Goal: Task Accomplishment & Management: Manage account settings

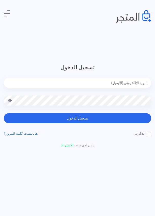
click at [122, 54] on header "تسجيل الدخول تسجيل الدخول تذكرني" at bounding box center [77, 108] width 155 height 216
click at [135, 47] on header "تسجيل الدخول تسجيل الدخول تذكرني" at bounding box center [77, 108] width 155 height 216
type input "[EMAIL_ADDRESS][DOMAIN_NAME]"
click at [147, 134] on label "تذكرني" at bounding box center [142, 133] width 18 height 5
click at [148, 134] on input "تذكرني" at bounding box center [149, 132] width 3 height 3
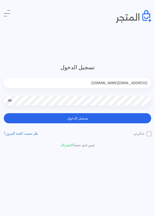
checkbox input "true"
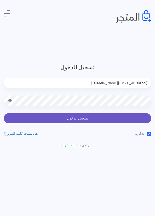
click at [115, 119] on button "تسجيل الدخول" at bounding box center [77, 118] width 147 height 10
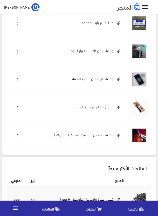
scroll to position [303, 0]
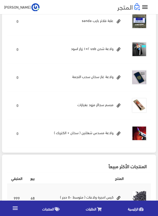
click at [45, 208] on span "المنتجات" at bounding box center [48, 209] width 12 height 6
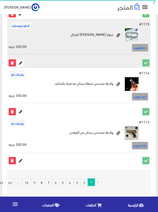
scroll to position [925, 0]
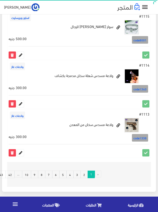
click at [63, 174] on link "5" at bounding box center [62, 175] width 7 height 8
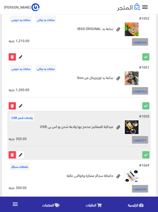
scroll to position [59, 0]
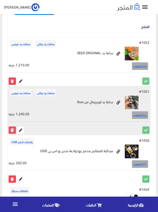
click at [11, 128] on icon at bounding box center [12, 130] width 7 height 7
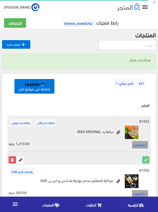
click at [11, 159] on icon at bounding box center [12, 160] width 7 height 7
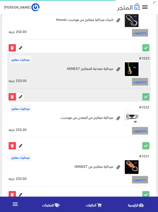
scroll to position [938, 0]
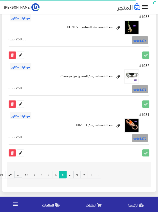
click at [71, 175] on link "4" at bounding box center [69, 175] width 7 height 8
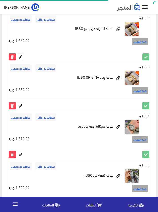
scroll to position [918, 0]
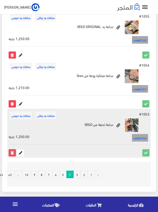
click at [13, 152] on icon at bounding box center [12, 153] width 7 height 7
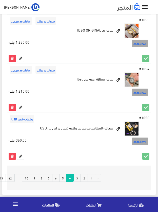
scroll to position [938, 0]
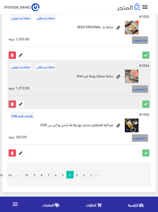
click at [10, 102] on icon at bounding box center [12, 104] width 7 height 7
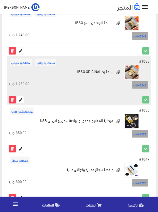
scroll to position [887, 0]
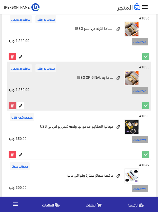
click at [10, 106] on icon at bounding box center [12, 105] width 7 height 7
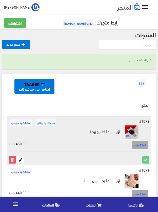
click at [13, 160] on icon at bounding box center [12, 160] width 7 height 7
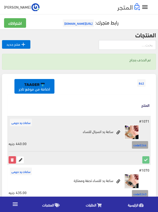
click at [10, 158] on icon at bounding box center [12, 160] width 7 height 7
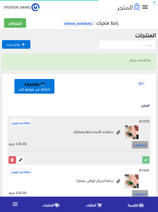
click at [11, 160] on icon at bounding box center [12, 160] width 7 height 7
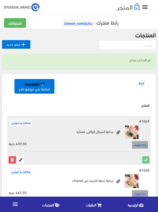
click at [14, 159] on icon at bounding box center [12, 160] width 7 height 7
click at [14, 161] on icon at bounding box center [12, 160] width 7 height 7
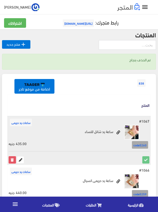
click at [13, 163] on icon at bounding box center [12, 160] width 7 height 7
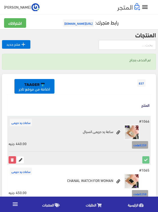
click at [11, 160] on icon at bounding box center [12, 160] width 7 height 7
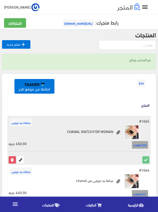
click at [10, 160] on icon at bounding box center [12, 160] width 7 height 7
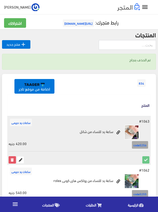
click at [10, 159] on icon at bounding box center [12, 160] width 7 height 7
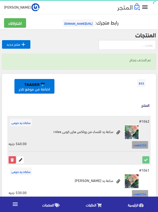
click at [10, 161] on icon at bounding box center [12, 160] width 7 height 7
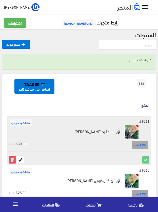
click at [11, 159] on icon at bounding box center [12, 160] width 7 height 7
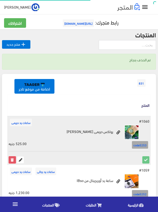
click at [14, 159] on icon at bounding box center [12, 160] width 7 height 7
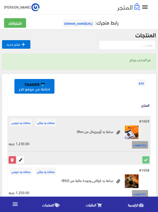
click at [11, 161] on icon at bounding box center [12, 160] width 7 height 7
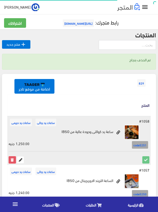
click at [13, 159] on icon at bounding box center [12, 160] width 7 height 7
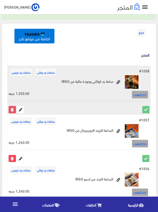
scroll to position [51, 0]
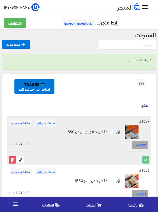
click at [11, 161] on icon at bounding box center [12, 160] width 7 height 7
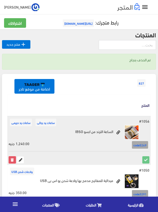
click at [11, 161] on icon at bounding box center [12, 160] width 7 height 7
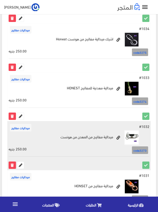
scroll to position [938, 0]
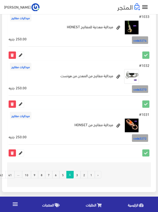
click at [76, 175] on link "3" at bounding box center [76, 175] width 7 height 8
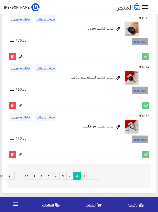
scroll to position [918, 0]
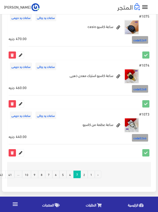
click at [27, 174] on link "10" at bounding box center [26, 175] width 9 height 8
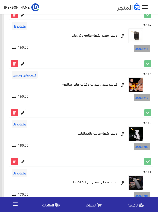
scroll to position [918, -2]
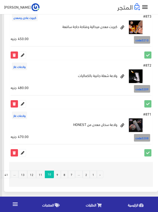
click at [58, 175] on link "9" at bounding box center [57, 175] width 7 height 8
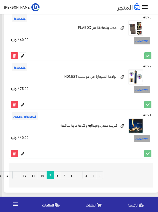
scroll to position [918, -2]
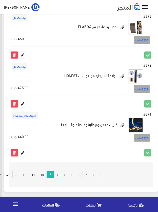
click at [57, 174] on link "8" at bounding box center [57, 175] width 7 height 8
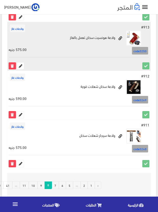
scroll to position [918, 0]
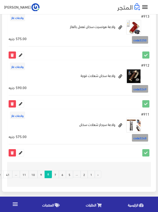
click at [55, 175] on link "7" at bounding box center [55, 175] width 7 height 8
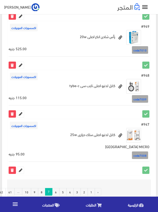
scroll to position [918, 0]
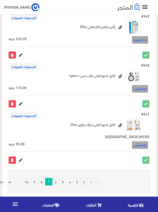
click at [56, 178] on link "6" at bounding box center [55, 182] width 7 height 8
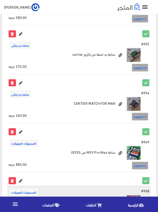
scroll to position [792, 0]
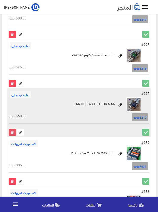
click at [11, 133] on icon at bounding box center [12, 132] width 7 height 7
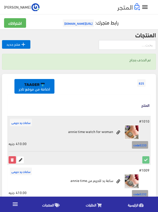
click at [12, 160] on icon at bounding box center [12, 160] width 7 height 7
click at [11, 159] on icon at bounding box center [12, 160] width 7 height 7
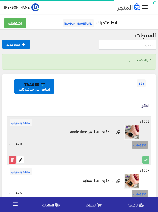
click at [9, 159] on icon at bounding box center [12, 160] width 7 height 7
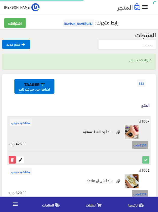
click at [10, 161] on icon at bounding box center [12, 160] width 7 height 7
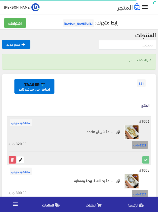
click at [11, 160] on icon at bounding box center [12, 160] width 7 height 7
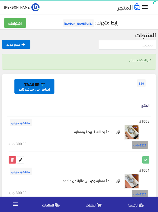
click at [10, 159] on icon at bounding box center [12, 160] width 7 height 7
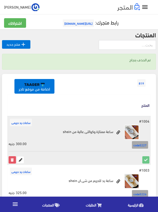
click at [11, 158] on icon at bounding box center [12, 160] width 7 height 7
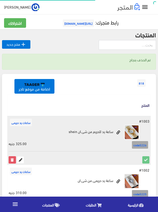
click at [10, 159] on icon at bounding box center [12, 160] width 7 height 7
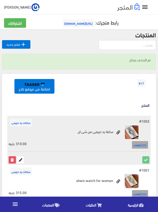
click at [11, 161] on icon at bounding box center [12, 160] width 7 height 7
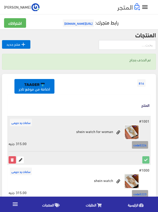
click at [11, 159] on icon at bounding box center [12, 160] width 7 height 7
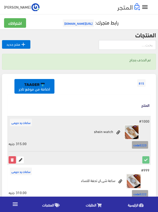
click at [11, 159] on icon at bounding box center [12, 160] width 7 height 7
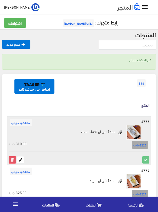
click at [9, 162] on icon at bounding box center [12, 160] width 7 height 7
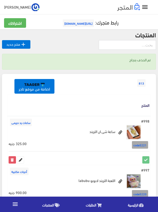
click at [12, 161] on icon at bounding box center [12, 160] width 7 height 7
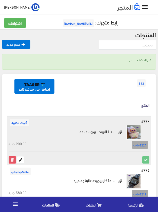
click at [10, 158] on icon at bounding box center [12, 160] width 7 height 7
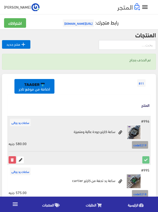
click at [12, 161] on icon at bounding box center [12, 160] width 7 height 7
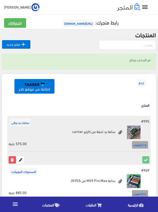
click at [11, 159] on icon at bounding box center [12, 160] width 7 height 7
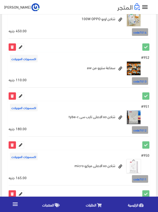
scroll to position [938, 0]
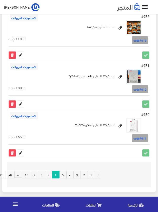
click at [64, 174] on link "5" at bounding box center [62, 175] width 7 height 8
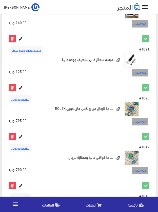
scroll to position [505, 0]
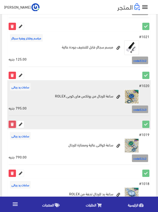
click at [11, 124] on icon at bounding box center [12, 124] width 7 height 7
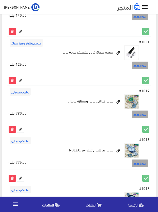
scroll to position [531, 0]
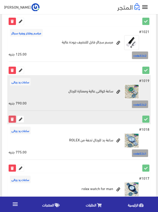
click at [13, 118] on icon at bounding box center [12, 119] width 7 height 7
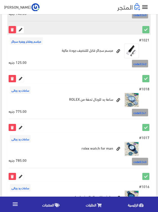
scroll to position [556, 0]
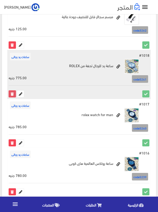
click at [13, 94] on icon at bounding box center [12, 94] width 7 height 7
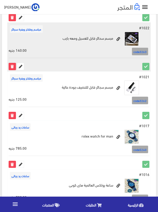
scroll to position [505, 0]
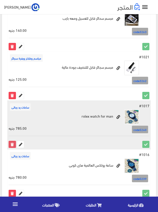
click at [12, 143] on icon at bounding box center [12, 144] width 7 height 7
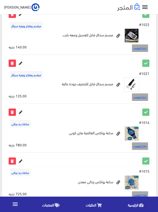
scroll to position [531, 0]
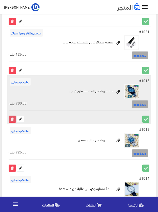
click at [11, 119] on icon at bounding box center [12, 119] width 7 height 7
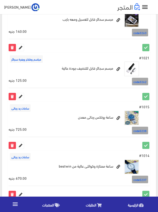
scroll to position [505, 0]
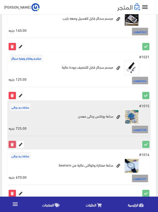
click at [11, 145] on icon at bounding box center [12, 144] width 7 height 7
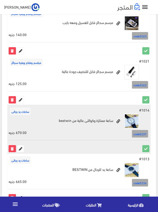
scroll to position [505, 0]
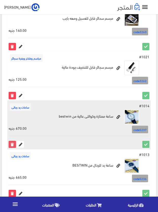
click at [11, 142] on icon at bounding box center [12, 144] width 7 height 7
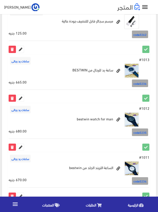
scroll to position [556, 0]
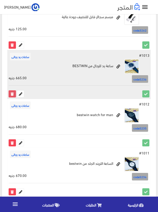
click at [13, 94] on icon at bounding box center [12, 94] width 7 height 7
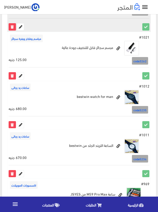
scroll to position [531, 0]
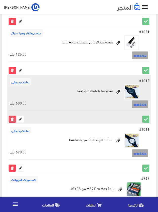
click at [10, 122] on icon at bounding box center [12, 119] width 7 height 7
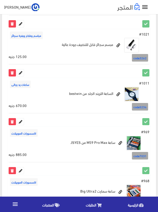
scroll to position [581, 0]
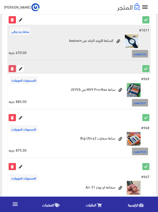
click at [11, 68] on icon at bounding box center [12, 68] width 7 height 7
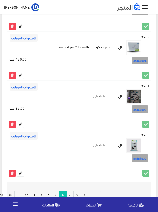
scroll to position [938, 0]
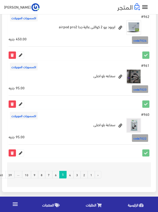
click at [69, 175] on link "4" at bounding box center [69, 175] width 7 height 8
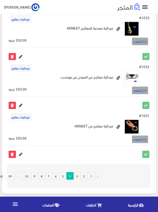
scroll to position [918, 0]
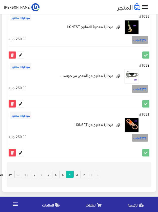
click at [76, 175] on link "3" at bounding box center [76, 175] width 7 height 8
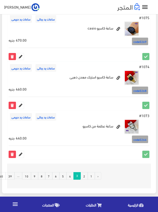
scroll to position [918, 0]
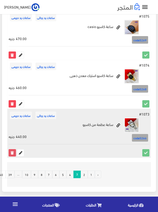
click at [11, 152] on icon at bounding box center [12, 153] width 7 height 7
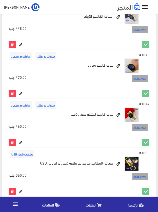
scroll to position [938, 0]
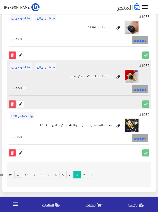
click at [10, 103] on icon at bounding box center [12, 104] width 7 height 7
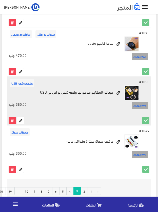
scroll to position [913, 0]
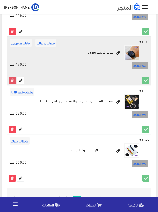
click at [13, 81] on icon at bounding box center [12, 80] width 7 height 7
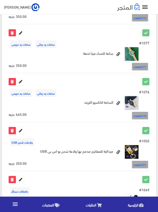
scroll to position [809, 0]
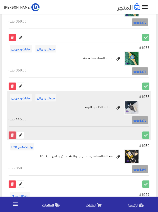
click at [11, 135] on icon at bounding box center [12, 135] width 7 height 7
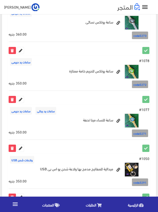
scroll to position [758, 0]
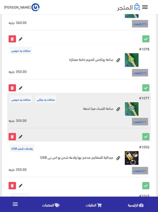
click at [22, 135] on icon at bounding box center [20, 136] width 7 height 7
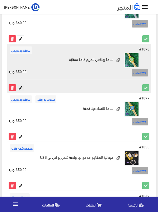
click at [20, 86] on icon at bounding box center [20, 88] width 7 height 7
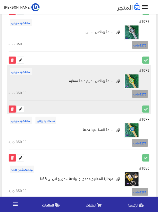
scroll to position [708, 0]
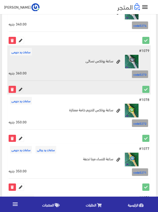
click at [20, 90] on icon at bounding box center [20, 89] width 7 height 7
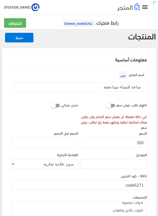
scroll to position [95, 0]
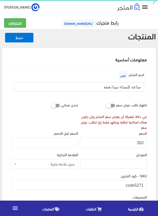
click at [129, 87] on input "ساعة للنساء مينا تحفة" at bounding box center [79, 87] width 130 height 10
click at [141, 142] on input "350" at bounding box center [113, 143] width 67 height 10
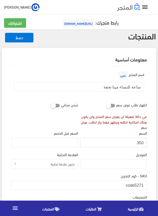
click at [141, 142] on input "350" at bounding box center [113, 143] width 67 height 10
click at [134, 184] on input "code5271" at bounding box center [78, 185] width 135 height 10
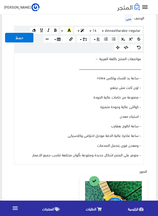
scroll to position [202, 0]
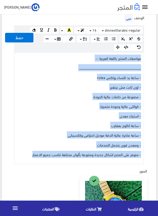
drag, startPoint x: 31, startPoint y: 155, endPoint x: 149, endPoint y: 58, distance: 152.9
click at [149, 58] on div "اسم المنتج عربي ساعة للنساء مينا تحفة اظهار طلب عرض سعر في حالة تفعيلة لن يعرض …" at bounding box center [79, 121] width 144 height 514
copy div "مواصفات المنتج باللغة العربية :- ــــــــــــــــــــــــــــــــــــــــــــــ…"
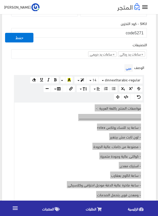
scroll to position [152, 0]
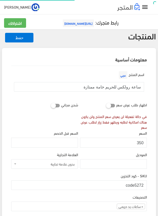
scroll to position [101, 0]
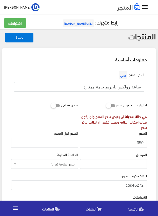
click at [127, 85] on input "ساعة رولكس للحريم خامة ممتازة" at bounding box center [79, 87] width 130 height 10
click at [141, 143] on input "350" at bounding box center [113, 143] width 67 height 10
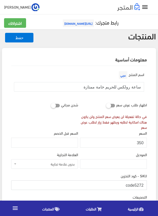
click at [137, 186] on input "code5272" at bounding box center [78, 185] width 135 height 10
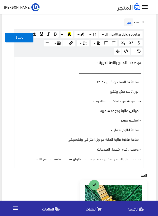
scroll to position [202, 0]
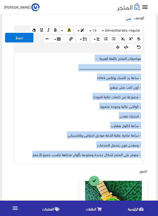
drag, startPoint x: 27, startPoint y: 155, endPoint x: 143, endPoint y: 51, distance: 155.2
click at [143, 51] on div "× Insert Image Select from files Image URL Insert Image × Insert Link Text to d…" at bounding box center [79, 94] width 130 height 139
copy div "مواصفات المنتج باللغة العربية :- ــــــــــــــــــــــــــــــــــــــــــــــ…"
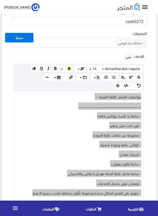
scroll to position [152, 0]
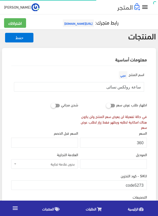
scroll to position [100, 0]
click at [133, 86] on input "ساعة رولكس نسائى" at bounding box center [79, 87] width 130 height 10
click at [141, 143] on input "360" at bounding box center [113, 143] width 67 height 10
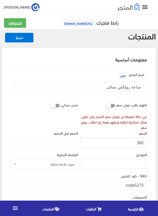
click at [141, 143] on input "360" at bounding box center [113, 143] width 67 height 10
click at [135, 183] on input "code5273" at bounding box center [78, 185] width 135 height 10
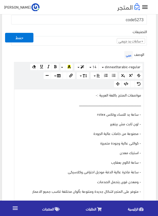
scroll to position [177, 0]
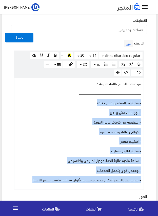
drag, startPoint x: 30, startPoint y: 176, endPoint x: 148, endPoint y: 102, distance: 139.6
click at [148, 102] on div "اسم المنتج عربي ساعة رولكس نسائى اظهار طلب عرض سعر في حالة تفعيلة لن يعرض سعر ا…" at bounding box center [79, 149] width 144 height 521
copy div "- ساعة يد للنساء رولكس rolex - لون ثابت مش بيتغير - مصنوعة من خامات عالية الجود…"
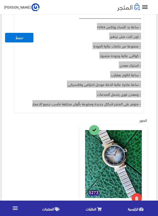
scroll to position [253, 0]
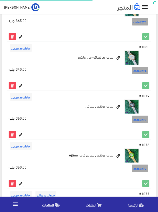
scroll to position [657, 0]
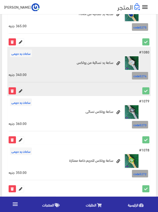
click at [22, 91] on icon at bounding box center [20, 91] width 7 height 7
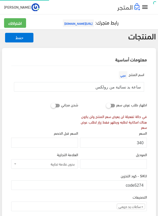
scroll to position [85, 0]
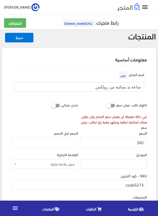
click at [130, 86] on input "ساعة يد نسائية من رولكس" at bounding box center [79, 87] width 130 height 10
click at [140, 142] on input "340" at bounding box center [113, 143] width 67 height 10
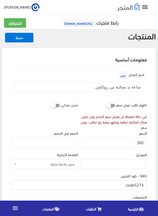
click at [135, 185] on input "code5274" at bounding box center [78, 185] width 135 height 10
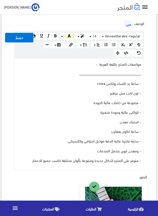
scroll to position [202, 0]
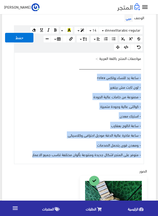
drag, startPoint x: 24, startPoint y: 152, endPoint x: 142, endPoint y: 77, distance: 139.7
click at [142, 77] on div "مواصفات المنتج باللغة العربية :- ــــــــــــــــــــــــــــــــــــــــــــــ…" at bounding box center [78, 108] width 129 height 111
copy div "- ساعة يد للنساء رولكس rolex - لون ثابت مش بيتغير - مصنوعة من خامات عالية الجود…"
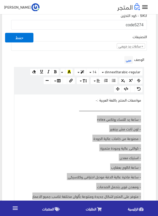
scroll to position [152, 0]
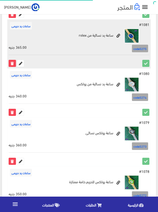
scroll to position [607, 0]
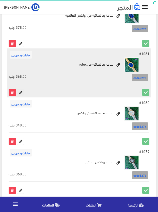
click at [20, 93] on icon at bounding box center [20, 92] width 7 height 7
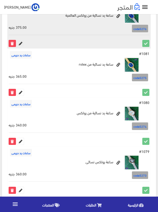
click at [20, 42] on icon at bounding box center [20, 43] width 7 height 7
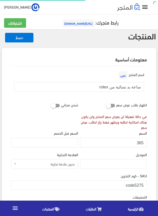
scroll to position [101, 0]
click at [127, 86] on input "ساعة يد نسائية من rolex" at bounding box center [79, 87] width 130 height 10
click at [141, 144] on input "365" at bounding box center [113, 143] width 67 height 10
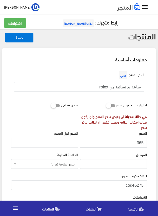
click at [141, 144] on input "365" at bounding box center [113, 143] width 67 height 10
click at [139, 186] on input "code5275" at bounding box center [78, 185] width 135 height 10
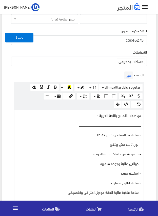
scroll to position [177, 0]
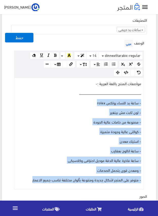
drag, startPoint x: 28, startPoint y: 179, endPoint x: 144, endPoint y: 103, distance: 138.5
click at [144, 103] on div "الوصف عربي × Insert Image Select from files Image URL Insert Image × Insert Lin…" at bounding box center [78, 113] width 137 height 151
copy div "- ساعة يد للنساء رولكس rolex - لون ثابت مش بيتغير - مصنوعة من خامات عالية الجود…"
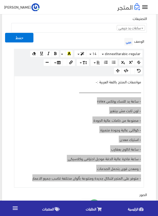
scroll to position [152, 0]
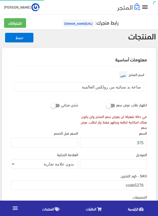
scroll to position [100, 0]
click at [123, 86] on input "ساعة يد نسائية من رولكس العالمية" at bounding box center [79, 87] width 130 height 10
click at [140, 143] on input "375" at bounding box center [113, 143] width 67 height 10
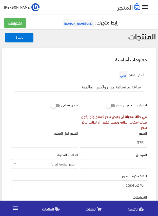
click at [140, 143] on input "375" at bounding box center [113, 143] width 67 height 10
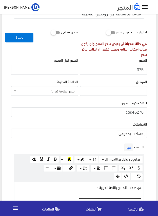
scroll to position [76, 0]
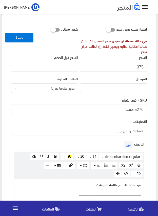
click at [137, 110] on input "code5276" at bounding box center [78, 110] width 135 height 10
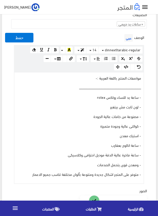
scroll to position [202, 0]
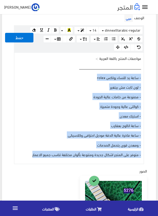
drag, startPoint x: 30, startPoint y: 154, endPoint x: 143, endPoint y: 78, distance: 136.8
click at [143, 78] on div "www.google.com 100% 50% 25% مواصفات المنتج باللغة العربية :- ــــــــــــــــــ…" at bounding box center [79, 108] width 130 height 112
copy div "- ساعة يد للنساء رولكس rolex - لون ثابت مش بيتغير - مصنوعة من خامات عالية الجود…"
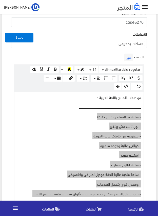
scroll to position [152, 0]
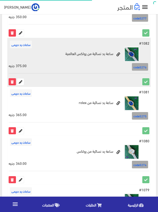
scroll to position [556, 0]
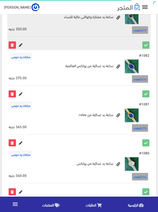
click at [20, 45] on icon at bounding box center [20, 45] width 7 height 7
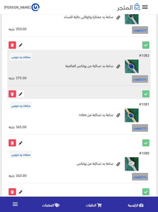
scroll to position [505, 0]
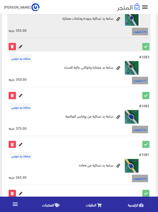
click at [22, 48] on icon at bounding box center [20, 46] width 7 height 7
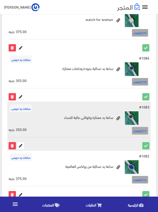
scroll to position [455, 0]
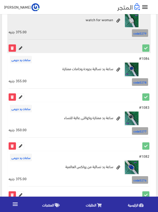
click at [22, 48] on icon at bounding box center [20, 48] width 7 height 7
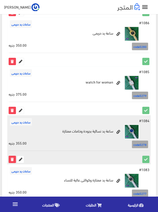
scroll to position [379, 0]
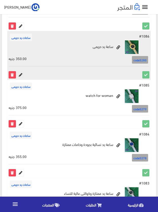
click at [19, 73] on icon at bounding box center [20, 75] width 7 height 7
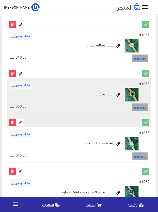
scroll to position [303, 0]
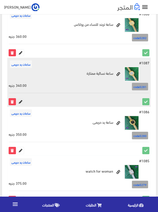
click at [19, 101] on icon at bounding box center [20, 102] width 7 height 7
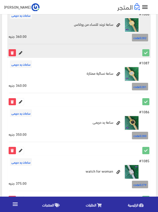
click at [22, 51] on icon at bounding box center [20, 53] width 7 height 7
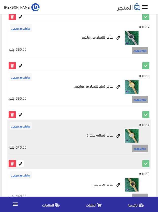
scroll to position [227, 0]
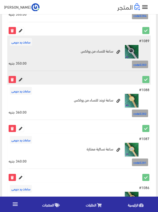
click at [21, 79] on icon at bounding box center [20, 79] width 7 height 7
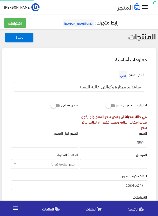
scroll to position [101, 0]
click at [124, 85] on input "ساعة يد ممتازة وكوالتى عالية للنساء" at bounding box center [79, 87] width 130 height 10
click at [141, 143] on input "350" at bounding box center [113, 143] width 67 height 10
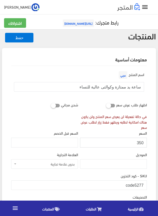
click at [141, 143] on input "350" at bounding box center [113, 143] width 67 height 10
click at [139, 184] on input "code5277" at bounding box center [78, 185] width 135 height 10
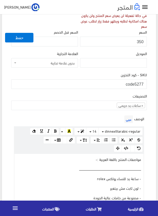
scroll to position [177, 0]
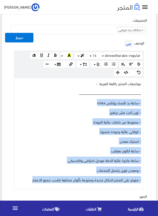
drag, startPoint x: 30, startPoint y: 178, endPoint x: 148, endPoint y: 99, distance: 141.8
click at [148, 99] on div "اسم المنتج عربي ساعة يد ممتازة وكوالتى عالية للنساء اظهار طلب عرض سعر في حالة ت…" at bounding box center [79, 147] width 144 height 517
copy div "- ساعة يد للنساء رولكس rolex - لون ثابت مش بيتغير - مصنوعة من خامات عالية الجود…"
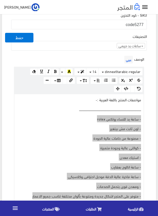
scroll to position [152, 0]
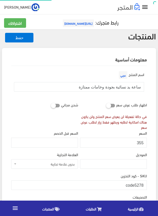
scroll to position [100, 0]
click at [123, 87] on input "ساعة يد نسائية بجودة وخامات ممتازة" at bounding box center [79, 87] width 130 height 10
click at [140, 142] on input "355" at bounding box center [113, 143] width 67 height 10
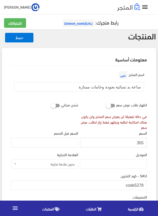
click at [140, 142] on input "355" at bounding box center [113, 143] width 67 height 10
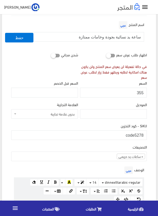
scroll to position [51, 0]
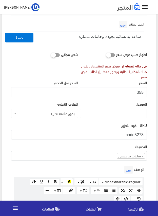
click at [130, 135] on input "code5278" at bounding box center [78, 135] width 135 height 10
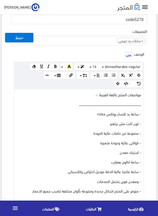
scroll to position [177, 0]
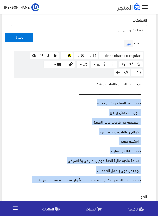
drag, startPoint x: 29, startPoint y: 180, endPoint x: 144, endPoint y: 99, distance: 140.3
click at [144, 99] on div "الوصف عربي × Insert Image Select from files Image URL Insert Image × Insert Lin…" at bounding box center [78, 113] width 137 height 151
copy div "- ساعة يد للنساء رولكس rolex - لون ثابت مش بيتغير - مصنوعة من خامات عالية الجود…"
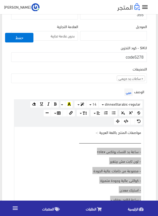
scroll to position [126, 0]
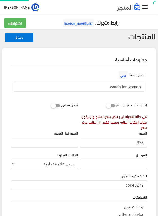
scroll to position [85, 0]
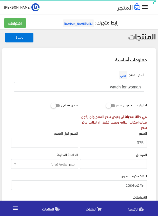
click at [121, 87] on input "watch for woman" at bounding box center [79, 87] width 130 height 10
click at [141, 142] on input "375" at bounding box center [113, 143] width 67 height 10
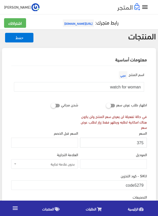
click at [141, 142] on input "375" at bounding box center [113, 143] width 67 height 10
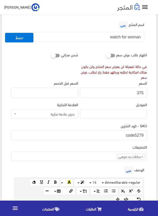
scroll to position [51, 0]
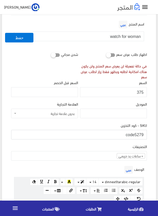
click at [136, 134] on input "code5279" at bounding box center [78, 135] width 135 height 10
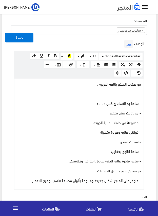
scroll to position [177, 0]
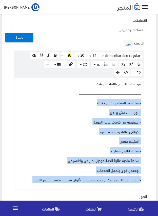
drag, startPoint x: 29, startPoint y: 178, endPoint x: 149, endPoint y: 104, distance: 141.2
click at [149, 104] on div "اسم المنتج عربي watch for woman اظهار طلب عرض سعر في حالة تفعيلة لن يعرض سعر ال…" at bounding box center [79, 145] width 144 height 513
copy div "- ساعة يد للنساء رولكس rolex - لون ثابت مش بيتغير - مصنوعة من خامات عالية الجود…"
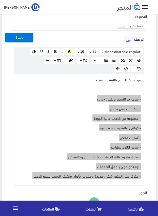
scroll to position [152, 0]
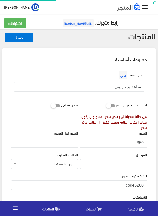
scroll to position [101, 0]
click at [131, 87] on input "ساعة يد حريمى" at bounding box center [79, 87] width 130 height 10
drag, startPoint x: 131, startPoint y: 87, endPoint x: 126, endPoint y: 87, distance: 5.3
click at [126, 87] on input "ساعة يد حريمى" at bounding box center [79, 87] width 130 height 10
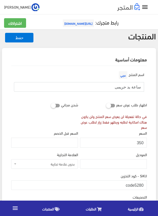
click at [126, 87] on input "ساعة يد حريمى" at bounding box center [79, 87] width 130 height 10
click at [141, 142] on input "350" at bounding box center [113, 143] width 67 height 10
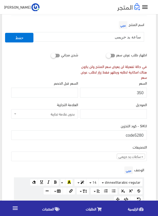
scroll to position [51, 0]
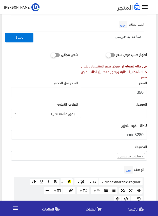
click at [137, 134] on input "code5280" at bounding box center [78, 135] width 135 height 10
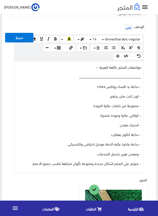
scroll to position [202, 0]
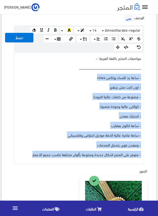
drag, startPoint x: 28, startPoint y: 156, endPoint x: 149, endPoint y: 75, distance: 145.2
click at [149, 75] on div "اسم المنتج عربي ساعة يد حريمى اظهار طلب عرض سعر في حالة تفعيلة لن يعرض سعر المن…" at bounding box center [79, 122] width 144 height 516
copy div "- ساعة يد للنساء رولكس rolex - لون ثابت مش بيتغير - مصنوعة من خامات عالية الجود…"
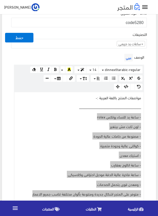
scroll to position [152, 0]
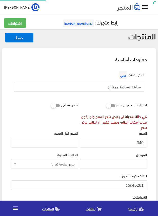
scroll to position [101, 0]
click at [129, 87] on input "ساعة نسائية ممتازة" at bounding box center [79, 87] width 130 height 10
click at [142, 143] on input "340" at bounding box center [113, 143] width 67 height 10
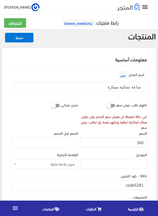
click at [142, 143] on input "340" at bounding box center [113, 143] width 67 height 10
click at [136, 185] on input "code5281" at bounding box center [78, 185] width 135 height 10
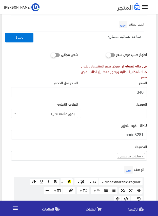
click at [88, 124] on div "SKU - كود التخزين code5281" at bounding box center [78, 130] width 135 height 17
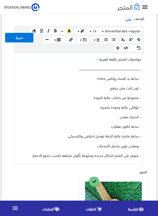
scroll to position [202, 0]
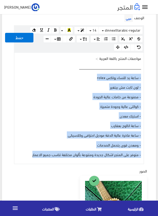
drag, startPoint x: 32, startPoint y: 154, endPoint x: 144, endPoint y: 77, distance: 135.9
click at [144, 77] on div "الوصف عربي × Insert Image Select from files Image URL Insert Image × Insert Lin…" at bounding box center [78, 88] width 137 height 151
copy div "- ساعة يد للنساء رولكس rolex - لون ثابت مش بيتغير - مصنوعة من خامات عالية الجود…"
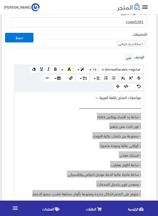
scroll to position [152, 0]
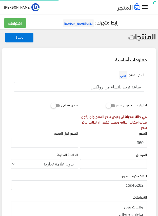
scroll to position [100, 0]
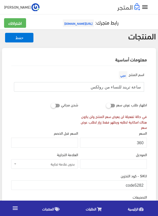
click at [125, 86] on input "ساعة تريند للنساء من رولكس" at bounding box center [79, 87] width 130 height 10
click at [140, 142] on input "360" at bounding box center [113, 143] width 67 height 10
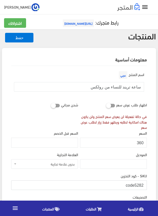
click at [136, 184] on input "code5282" at bounding box center [78, 185] width 135 height 10
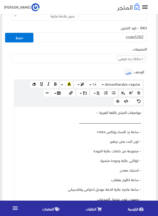
scroll to position [177, 0]
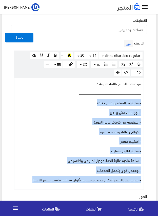
drag, startPoint x: 30, startPoint y: 180, endPoint x: 151, endPoint y: 103, distance: 142.8
click at [151, 103] on div "معلومات أساسية اسم المنتج عربي ساعة تريند للنساء من رولكس اظهار طلب عرض سعر في …" at bounding box center [79, 141] width 154 height 540
copy div "- ساعة يد للنساء رولكس rolex - لون ثابت مش بيتغير - مصنوعة من خامات عالية الجود…"
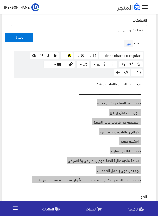
scroll to position [152, 0]
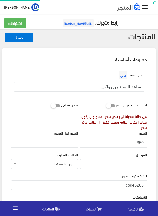
scroll to position [101, 0]
click at [126, 86] on input "ساعة للنساء من رولكس" at bounding box center [79, 87] width 130 height 10
click at [141, 141] on input "350" at bounding box center [113, 143] width 67 height 10
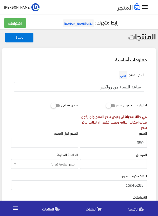
click at [141, 141] on input "350" at bounding box center [113, 143] width 67 height 10
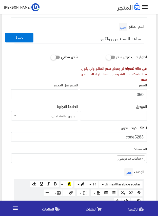
scroll to position [51, 0]
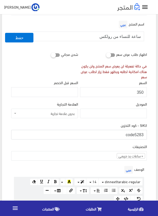
click at [130, 135] on input "code5283" at bounding box center [78, 135] width 135 height 10
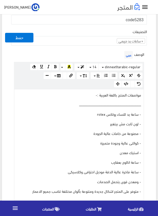
scroll to position [177, 0]
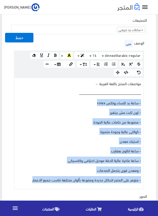
drag, startPoint x: 28, startPoint y: 180, endPoint x: 142, endPoint y: 102, distance: 137.4
click at [142, 102] on div "مواصفات المنتج باللغة العربية :- ــــــــــــــــــــــــــــــــــــــــــــــ…" at bounding box center [78, 133] width 129 height 111
copy div "- ساعة يد للنساء رولكس rolex - لون ثابت مش بيتغير - مصنوعة من خامات عالية الجود…"
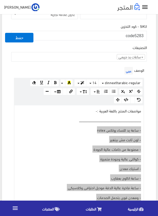
scroll to position [152, 0]
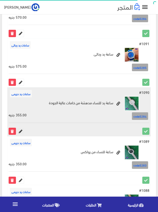
scroll to position [126, 0]
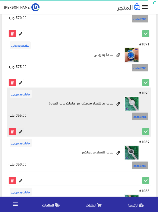
click at [21, 131] on icon at bounding box center [20, 131] width 7 height 7
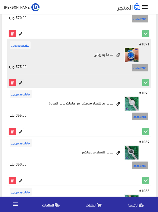
click at [18, 83] on icon at bounding box center [20, 82] width 7 height 7
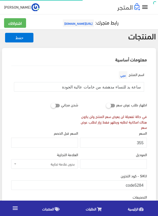
scroll to position [100, 0]
click at [121, 87] on input "ساعة يد للنساء مدهشة من خامات عالية الجودة" at bounding box center [79, 87] width 130 height 10
click at [139, 142] on input "355" at bounding box center [113, 143] width 67 height 10
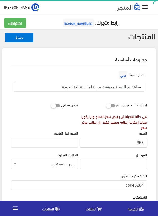
click at [139, 142] on input "355" at bounding box center [113, 143] width 67 height 10
click at [136, 185] on input "code5284" at bounding box center [78, 185] width 135 height 10
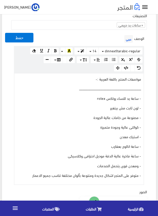
scroll to position [202, 0]
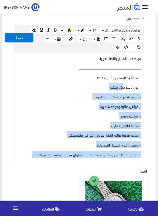
drag, startPoint x: 29, startPoint y: 154, endPoint x: 126, endPoint y: 84, distance: 119.6
click at [124, 86] on div "مواصفات المنتج باللغة العربية :- ــــــــــــــــــــــــــــــــــــــــــــــ…" at bounding box center [78, 108] width 129 height 111
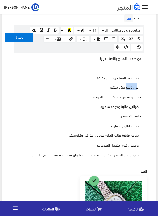
drag, startPoint x: 127, startPoint y: 84, endPoint x: 138, endPoint y: 80, distance: 11.6
click at [137, 80] on div "مواصفات المنتج باللغة العربية :- ــــــــــــــــــــــــــــــــــــــــــــــ…" at bounding box center [78, 108] width 129 height 111
drag, startPoint x: 138, startPoint y: 80, endPoint x: 146, endPoint y: 75, distance: 9.3
click at [146, 75] on div "الوصف عربي × Insert Image Select from files Image URL Insert Image × Insert Lin…" at bounding box center [78, 88] width 137 height 151
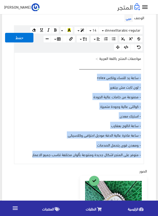
drag, startPoint x: 32, startPoint y: 156, endPoint x: 155, endPoint y: 77, distance: 145.8
click at [155, 77] on div "معلومات أساسية اسم المنتج عربي ساعة يد للنساء مدهشة من خامات عالية الجودة اظهار…" at bounding box center [79, 114] width 154 height 536
copy div "- ساعة يد للنساء رولكس rolex - لون ثابت مش بيتغير - مصنوعة من خامات عالية الجود…"
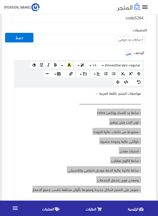
scroll to position [152, 0]
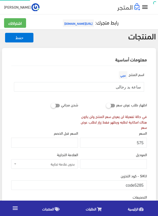
scroll to position [94, 0]
click at [135, 86] on input "ساعة يد رجالى" at bounding box center [79, 87] width 130 height 10
drag, startPoint x: 135, startPoint y: 86, endPoint x: 130, endPoint y: 87, distance: 5.3
click at [130, 87] on input "ساعة يد رجالى" at bounding box center [79, 87] width 130 height 10
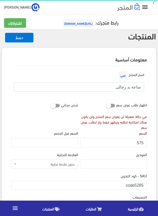
click at [130, 87] on input "ساعة يد رجالى" at bounding box center [79, 87] width 130 height 10
click at [141, 143] on input "575" at bounding box center [113, 143] width 67 height 10
click at [137, 184] on input "code5285" at bounding box center [78, 185] width 135 height 10
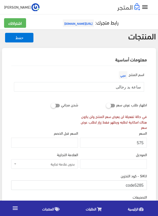
click at [137, 184] on input "code5285" at bounding box center [78, 185] width 135 height 10
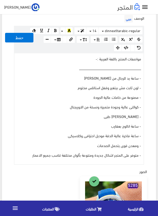
scroll to position [202, 0]
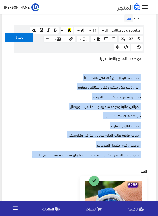
drag, startPoint x: 30, startPoint y: 156, endPoint x: 150, endPoint y: 77, distance: 144.3
click at [150, 77] on div "اسم المنتج عربي ساعة يد رجالى اظهار طلب عرض سعر في حالة تفعيلة لن يعرض سعر المن…" at bounding box center [79, 119] width 144 height 510
copy div "- ساعة يد للرجال من باتيك patek philippe - لون ثابت مش بيتغير وقفل استانلس مختو…"
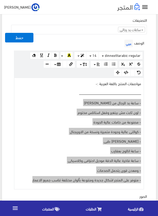
scroll to position [152, 0]
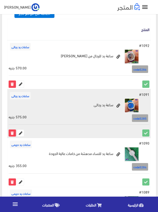
scroll to position [51, 0]
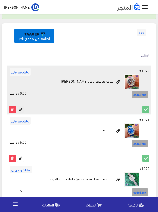
click at [19, 109] on icon at bounding box center [20, 109] width 7 height 7
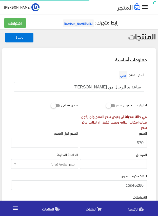
scroll to position [94, 0]
click at [126, 88] on input "ساعة يد للرجال من patek philippe" at bounding box center [79, 87] width 130 height 10
click at [140, 142] on input "570" at bounding box center [113, 143] width 67 height 10
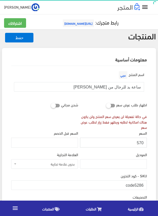
click at [140, 142] on input "570" at bounding box center [113, 143] width 67 height 10
click at [136, 185] on input "code5286" at bounding box center [78, 185] width 135 height 10
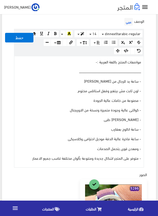
scroll to position [202, 0]
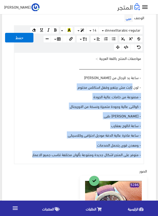
drag, startPoint x: 30, startPoint y: 154, endPoint x: 144, endPoint y: 78, distance: 137.0
click at [139, 80] on div "مواصفات المنتج باللغة العربية :- ــــــــــــــــــــــــــــــــــــــــــــــ…" at bounding box center [78, 108] width 129 height 111
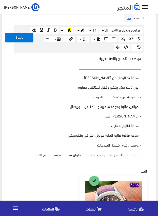
drag, startPoint x: 144, startPoint y: 78, endPoint x: 146, endPoint y: 78, distance: 2.6
click at [146, 78] on div "الوصف عربي × Insert Image Select from files Image URL Insert Image × Insert Lin…" at bounding box center [78, 88] width 137 height 151
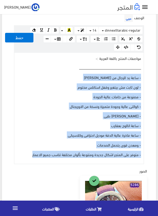
drag, startPoint x: 23, startPoint y: 154, endPoint x: 151, endPoint y: 77, distance: 149.2
click at [151, 77] on div "معلومات أساسية اسم المنتج عربي ساعة يد للرجال من patek philippe اظهار طلب عرض س…" at bounding box center [79, 110] width 154 height 528
copy div "- ساعة يد للرجال من باتيك patek philippe - لون ثابت مش بيتغير وقفل استانلس مختو…"
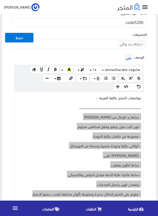
scroll to position [152, 0]
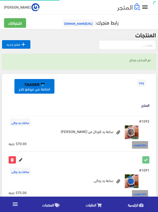
scroll to position [51, 0]
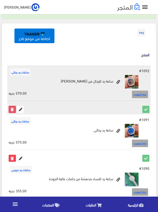
click at [13, 111] on icon at bounding box center [12, 109] width 7 height 7
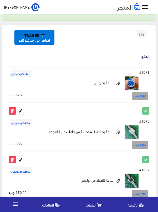
scroll to position [51, 0]
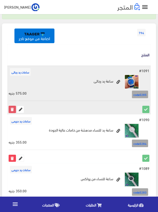
click at [12, 107] on icon at bounding box center [12, 109] width 7 height 7
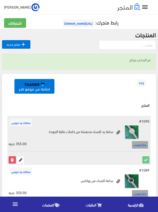
click at [12, 158] on icon at bounding box center [12, 160] width 7 height 7
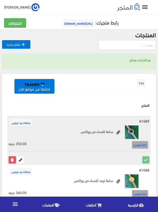
click at [12, 158] on icon at bounding box center [12, 160] width 7 height 7
click at [11, 159] on icon at bounding box center [12, 160] width 7 height 7
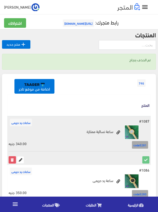
click at [10, 160] on icon at bounding box center [12, 160] width 7 height 7
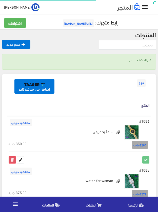
click at [11, 160] on icon at bounding box center [12, 160] width 7 height 7
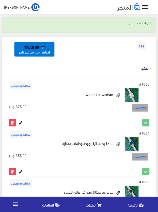
scroll to position [51, 0]
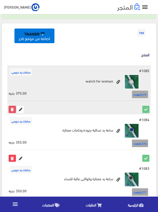
click at [14, 109] on icon at bounding box center [12, 109] width 7 height 7
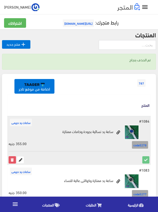
click at [11, 161] on icon at bounding box center [12, 160] width 7 height 7
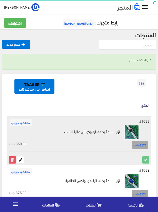
click at [12, 159] on icon at bounding box center [12, 160] width 7 height 7
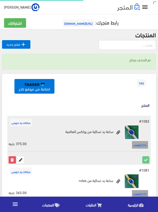
click at [13, 159] on icon at bounding box center [12, 160] width 7 height 7
click at [12, 160] on icon at bounding box center [12, 160] width 7 height 7
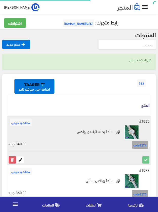
click at [13, 160] on icon at bounding box center [12, 160] width 7 height 7
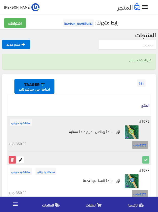
click at [12, 161] on icon at bounding box center [12, 160] width 7 height 7
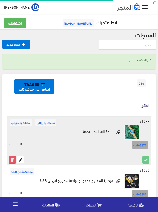
click at [12, 159] on icon at bounding box center [12, 160] width 7 height 7
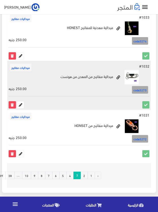
scroll to position [938, 0]
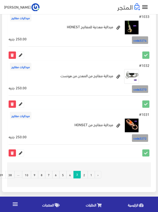
click at [83, 175] on link "2" at bounding box center [83, 175] width 7 height 8
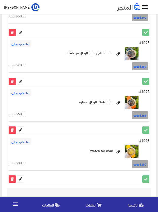
scroll to position [918, 0]
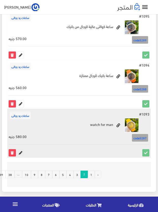
click at [21, 154] on icon at bounding box center [20, 153] width 7 height 7
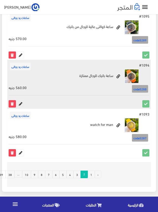
click at [21, 103] on icon at bounding box center [20, 104] width 7 height 7
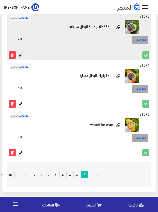
click at [22, 54] on icon at bounding box center [20, 55] width 7 height 7
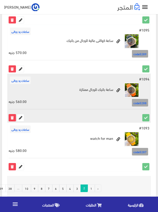
scroll to position [842, 0]
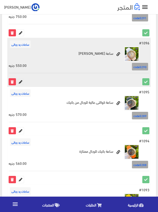
click at [21, 83] on icon at bounding box center [20, 82] width 7 height 7
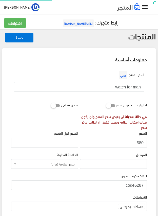
scroll to position [94, 0]
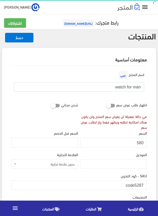
click at [133, 85] on input "watch for man" at bounding box center [79, 87] width 130 height 10
click at [140, 142] on input "580" at bounding box center [113, 143] width 67 height 10
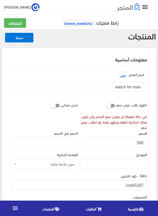
click at [138, 184] on input "code5287" at bounding box center [78, 185] width 135 height 10
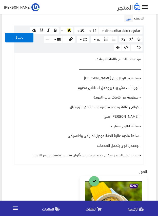
scroll to position [202, 0]
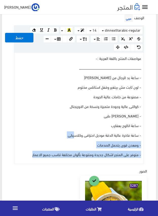
drag, startPoint x: 30, startPoint y: 154, endPoint x: 90, endPoint y: 122, distance: 68.0
click at [78, 131] on div "مواصفات المنتج باللغة العربية :- ــــــــــــــــــــــــــــــــــــــــــــــ…" at bounding box center [78, 108] width 129 height 111
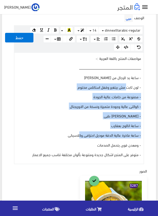
drag, startPoint x: 90, startPoint y: 122, endPoint x: 130, endPoint y: 79, distance: 58.1
click at [130, 79] on div "مواصفات المنتج باللغة العربية :- ــــــــــــــــــــــــــــــــــــــــــــــ…" at bounding box center [78, 108] width 129 height 111
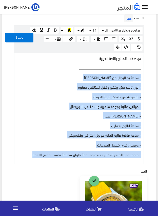
drag, startPoint x: 31, startPoint y: 156, endPoint x: 145, endPoint y: 79, distance: 138.0
click at [145, 79] on div "الوصف عربي × Insert Image Select from files Image URL Insert Image × Insert Lin…" at bounding box center [78, 88] width 137 height 151
copy div "- ساعة يد للرجال من باتيك patek philippe - لون ثابت مش بيتغير وقفل استانلس مختو…"
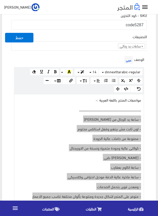
scroll to position [152, 0]
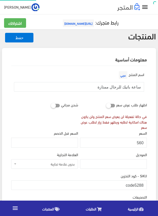
scroll to position [95, 0]
click at [122, 87] on input "ساعة باتيك للرجال ممتازة" at bounding box center [79, 87] width 130 height 10
click at [141, 142] on input "560" at bounding box center [113, 143] width 67 height 10
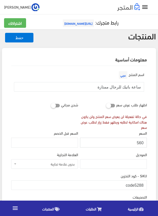
click at [141, 142] on input "560" at bounding box center [113, 143] width 67 height 10
click at [137, 185] on input "code5288" at bounding box center [78, 185] width 135 height 10
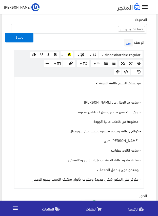
scroll to position [202, 0]
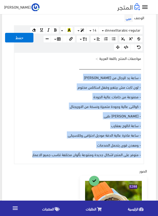
drag, startPoint x: 26, startPoint y: 154, endPoint x: 145, endPoint y: 74, distance: 144.1
click at [145, 74] on div "الوصف عربي × Insert Image Select from files Image URL Insert Image × Insert Lin…" at bounding box center [78, 88] width 137 height 151
copy div "- ساعة يد للرجال من باتيك patek [PERSON_NAME] ثابت مش بيتغير وقفل استانلس مختوم…"
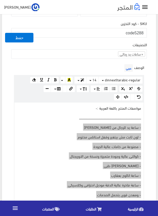
scroll to position [152, 0]
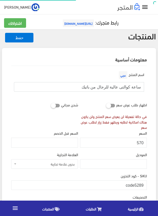
scroll to position [94, 0]
drag, startPoint x: 0, startPoint y: 0, endPoint x: 112, endPoint y: 84, distance: 140.4
click at [112, 84] on input "ساعة كوالتى عالية للرجال من باتيك" at bounding box center [79, 87] width 130 height 10
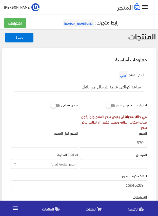
click at [141, 142] on input "570" at bounding box center [113, 143] width 67 height 10
click at [130, 183] on input "code5289" at bounding box center [78, 185] width 135 height 10
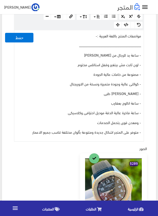
scroll to position [227, 0]
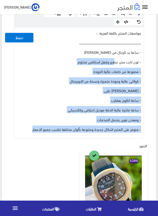
drag, startPoint x: 21, startPoint y: 130, endPoint x: 121, endPoint y: 54, distance: 125.4
click at [118, 57] on div "مواصفات المنتج باللغة العربية :- ــــــــــــــــــــــــــــــــــــــــــــــ…" at bounding box center [78, 83] width 129 height 111
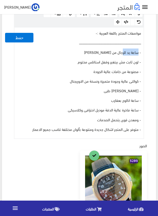
drag, startPoint x: 132, startPoint y: 50, endPoint x: 137, endPoint y: 48, distance: 5.8
click at [137, 48] on div "مواصفات المنتج باللغة العربية :- ــــــــــــــــــــــــــــــــــــــــــــــ…" at bounding box center [78, 83] width 129 height 111
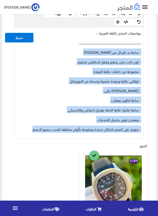
drag, startPoint x: 29, startPoint y: 128, endPoint x: 148, endPoint y: 53, distance: 141.1
click at [148, 53] on div "اسم المنتج عربي ساعة كوالتى عالية للرجال من باتيك اظهار طلب عرض سعر في حالة تفع…" at bounding box center [79, 96] width 144 height 514
copy div "- ساعة يد للرجال من باتيك patek philippe - لون ثابت مش بيتغير وقفل استانلس مختو…"
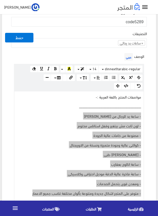
scroll to position [152, 0]
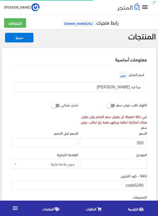
scroll to position [94, 0]
click at [129, 86] on input "ساعة [PERSON_NAME]" at bounding box center [79, 87] width 130 height 10
click at [141, 141] on input "550" at bounding box center [113, 143] width 67 height 10
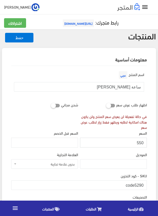
click at [141, 141] on input "550" at bounding box center [113, 143] width 67 height 10
click at [137, 184] on input "code5290" at bounding box center [78, 185] width 135 height 10
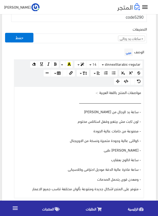
scroll to position [177, 0]
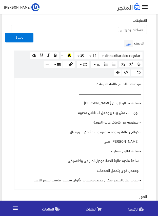
drag, startPoint x: 32, startPoint y: 178, endPoint x: 101, endPoint y: 114, distance: 94.1
click at [94, 119] on div "مواصفات المنتج باللغة العربية :- ــــــــــــــــــــــــــــــــــــــــــــــ…" at bounding box center [78, 133] width 129 height 111
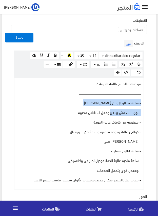
drag, startPoint x: 117, startPoint y: 105, endPoint x: 144, endPoint y: 99, distance: 27.8
click at [144, 99] on div "الوصف عربي × Insert Image Select from files Image URL Insert Image × Insert Lin…" at bounding box center [78, 113] width 137 height 151
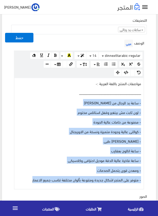
drag, startPoint x: 30, startPoint y: 182, endPoint x: 151, endPoint y: 102, distance: 145.0
click at [151, 102] on div "معلومات أساسية اسم المنتج عربي ساعة [PERSON_NAME] اظهار طلب عرض سعر في حالة تفع…" at bounding box center [79, 136] width 154 height 531
copy div "- ساعة يد للرجال من باتيك patek [PERSON_NAME] ثابت مش بيتغير وقفل استانلس مختوم…"
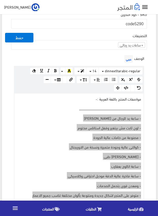
scroll to position [152, 0]
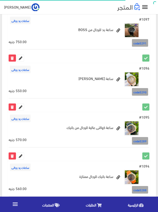
scroll to position [792, 0]
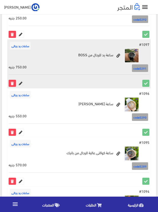
click at [21, 84] on icon at bounding box center [20, 83] width 7 height 7
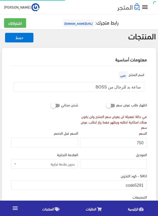
scroll to position [94, 0]
click at [129, 87] on input "ساعة يد للرجال من BOSS" at bounding box center [79, 87] width 130 height 10
click at [140, 142] on input "750" at bounding box center [113, 143] width 67 height 10
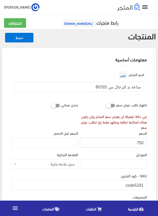
click at [140, 142] on input "750" at bounding box center [113, 143] width 67 height 10
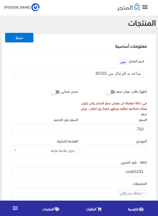
scroll to position [25, 0]
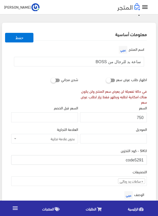
click at [136, 159] on input "code5291" at bounding box center [78, 160] width 135 height 10
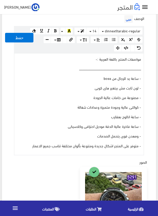
scroll to position [202, 0]
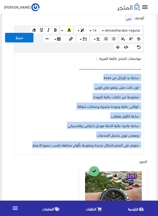
drag, startPoint x: 21, startPoint y: 145, endPoint x: 145, endPoint y: 77, distance: 141.5
click at [145, 77] on div "الوصف عربي × Insert Image Select from files Image URL Insert Image × Insert Lin…" at bounding box center [78, 83] width 137 height 141
copy div "- ساعة يد للرجال من boss - لون ثابت مش بيتغير هاى كوبى - مصنوعة من خامات عالية …"
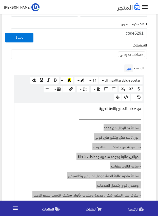
scroll to position [152, 0]
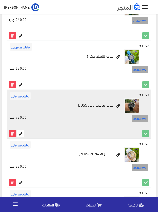
scroll to position [741, 0]
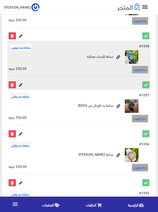
click at [22, 83] on icon at bounding box center [20, 85] width 7 height 7
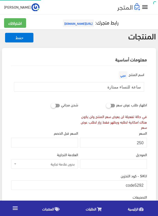
scroll to position [100, 0]
click at [130, 87] on input "ساعة للنساء ممتازة" at bounding box center [79, 87] width 130 height 10
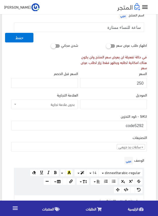
scroll to position [76, 0]
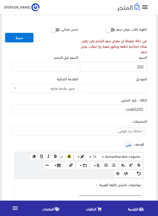
click at [139, 67] on input "250" at bounding box center [113, 67] width 67 height 10
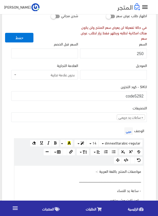
scroll to position [101, 0]
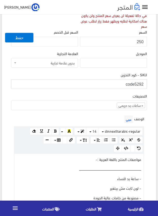
click at [136, 84] on input "code5292" at bounding box center [78, 84] width 135 height 10
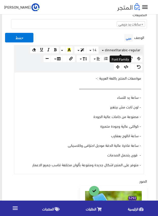
scroll to position [202, 0]
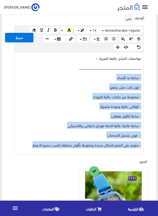
drag, startPoint x: 34, startPoint y: 146, endPoint x: 149, endPoint y: 73, distance: 136.0
click at [149, 73] on div "اسم المنتج عربي ساعة للنساء ممتازة اظهار طلب عرض سعر في حالة تفعيلة لن يعرض سعر…" at bounding box center [79, 117] width 144 height 507
copy div "- ساعة يد للنساء - لون ثابت مش بيتغير - مصنوعة من خامات عالية الجودة - كوالتى ع…"
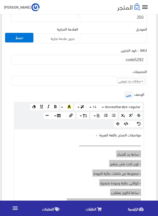
scroll to position [101, 0]
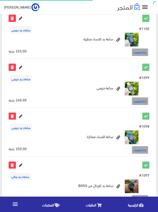
scroll to position [640, 0]
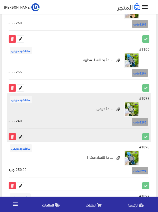
click at [20, 135] on icon at bounding box center [20, 137] width 7 height 7
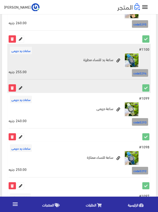
click at [20, 87] on icon at bounding box center [20, 88] width 7 height 7
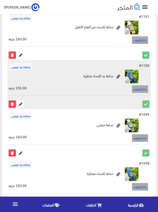
scroll to position [615, 0]
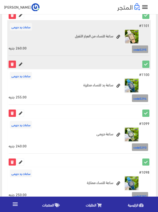
click at [19, 64] on icon at bounding box center [20, 64] width 7 height 7
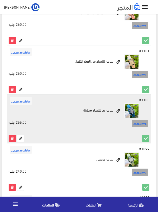
scroll to position [564, 0]
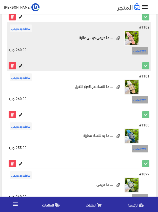
click at [22, 64] on icon at bounding box center [20, 65] width 7 height 7
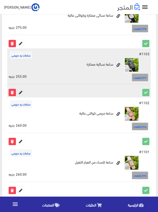
click at [19, 93] on icon at bounding box center [20, 92] width 7 height 7
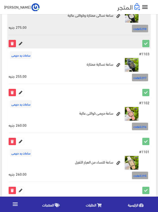
click at [21, 45] on icon at bounding box center [20, 43] width 7 height 7
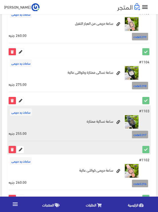
scroll to position [412, 0]
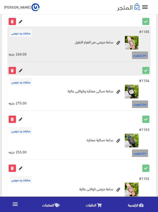
click at [20, 68] on icon at bounding box center [20, 70] width 7 height 7
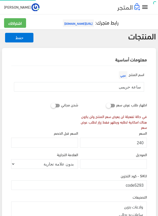
scroll to position [100, 0]
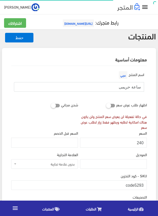
click at [123, 88] on input "ساعة حريمى" at bounding box center [79, 87] width 130 height 10
click at [138, 142] on input "240" at bounding box center [113, 143] width 67 height 10
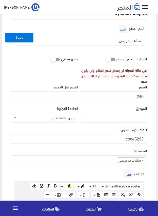
scroll to position [51, 0]
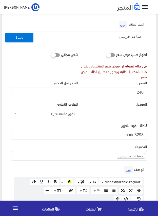
click at [136, 132] on input "code5293" at bounding box center [78, 135] width 135 height 10
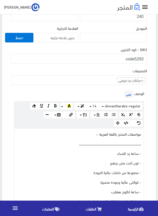
scroll to position [227, 0]
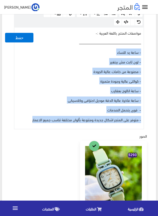
drag, startPoint x: 29, startPoint y: 120, endPoint x: 146, endPoint y: 50, distance: 136.3
click at [146, 50] on div "الوصف عربي × Insert Image Select from files Image URL Insert Image × Insert Lin…" at bounding box center [78, 58] width 137 height 141
copy div "- ساعة يد للنساء - لون ثابت مش بيتغير - مصنوعة من خامات عالية الجودة - كوالتى ع…"
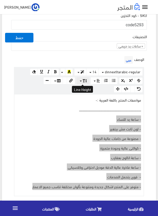
scroll to position [152, 0]
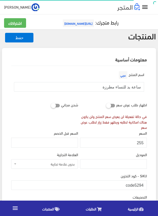
scroll to position [100, 0]
click at [133, 85] on input "ساعة يد للنساء مطرزة" at bounding box center [79, 87] width 130 height 10
click at [140, 142] on input "255" at bounding box center [113, 143] width 67 height 10
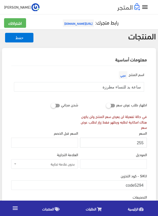
click at [140, 142] on input "255" at bounding box center [113, 143] width 67 height 10
click at [133, 186] on input "code5294" at bounding box center [78, 185] width 135 height 10
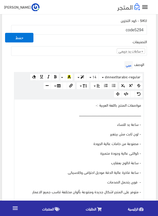
scroll to position [177, 0]
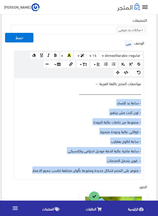
drag, startPoint x: 31, startPoint y: 170, endPoint x: 150, endPoint y: 102, distance: 137.2
click at [150, 102] on div "اسم المنتج عربي ساعة يد للنساء مطرزة اظهار طلب عرض سعر في حالة تفعيلة لن يعرض س…" at bounding box center [79, 143] width 144 height 509
copy div "- ساعة يد للنساء - لون ثابت مش بيتغير - مصنوعة من خامات عالية الجودة - كوالتى ع…"
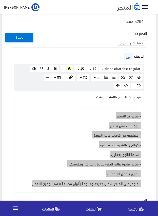
scroll to position [152, 0]
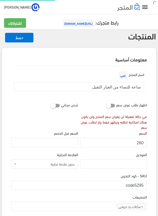
scroll to position [101, 0]
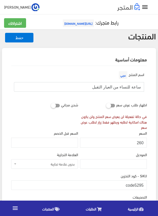
click at [99, 86] on input "ساعة للنساء من العيار الثقيل" at bounding box center [79, 87] width 130 height 10
click at [140, 143] on input "260" at bounding box center [113, 143] width 67 height 10
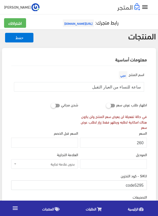
click at [136, 183] on input "code5295" at bounding box center [78, 185] width 135 height 10
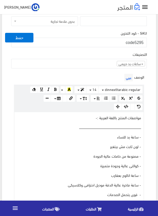
scroll to position [152, 0]
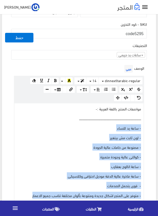
drag, startPoint x: 32, startPoint y: 193, endPoint x: 151, endPoint y: 126, distance: 136.6
click at [151, 126] on div "معلومات أساسية اسم المنتج عربي ساعة للنساء من العيار الثقيل اظهار طلب عرض سعر ف…" at bounding box center [79, 163] width 154 height 535
copy div "- ساعة يد للنساء - لون ثابت مش بيتغير - مصنوعة من خامات عالية الجودة - كوالتى ع…"
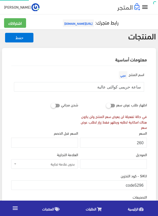
scroll to position [101, 0]
click at [133, 87] on input "ساعة حريمى كوالتى عالية" at bounding box center [79, 87] width 130 height 10
click at [138, 143] on input "260" at bounding box center [113, 143] width 67 height 10
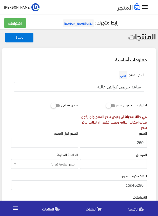
click at [138, 143] on input "260" at bounding box center [113, 143] width 67 height 10
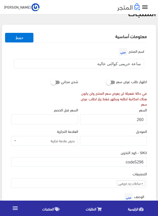
scroll to position [76, 0]
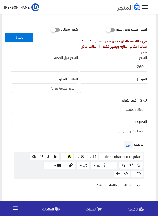
click at [134, 108] on input "code5296" at bounding box center [78, 110] width 135 height 10
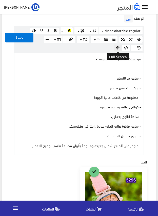
scroll to position [202, 0]
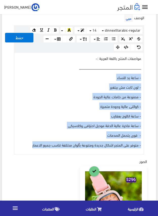
drag, startPoint x: 24, startPoint y: 147, endPoint x: 142, endPoint y: 75, distance: 138.1
click at [142, 75] on div "مواصفات المنتج باللغة العربية :- ــــــــــــــــــــــــــــــــــــــــــــــ…" at bounding box center [78, 103] width 129 height 101
copy div "- ساعة يد للنساء - لون ثابت مش بيتغير - مصنوعة من خامات عالية الجودة - كوالتى ع…"
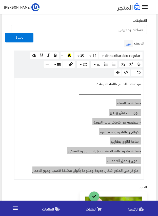
scroll to position [152, 0]
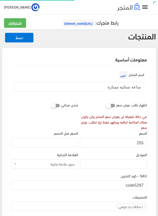
scroll to position [100, 0]
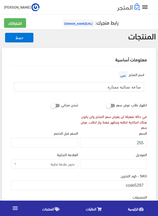
click at [121, 86] on input "ساعة نسائية ممتازة" at bounding box center [79, 87] width 130 height 10
click at [142, 143] on input "255" at bounding box center [113, 143] width 67 height 10
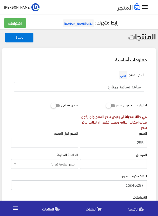
click at [139, 184] on input "code5297" at bounding box center [78, 185] width 135 height 10
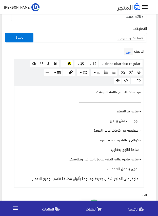
scroll to position [177, 0]
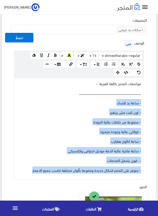
drag, startPoint x: 29, startPoint y: 169, endPoint x: 141, endPoint y: 99, distance: 132.0
click at [141, 99] on div "مواصفات المنتج باللغة العربية :- ــــــــــــــــــــــــــــــــــــــــــــــ…" at bounding box center [78, 128] width 129 height 101
copy div "- ساعة يد للنساء - لون ثابت مش بيتغير - مصنوعة من خامات عالية الجودة - كوالتى ع…"
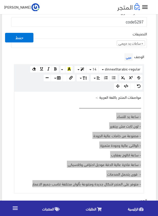
scroll to position [152, 0]
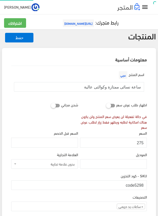
scroll to position [101, 0]
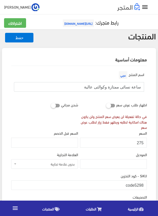
click at [108, 86] on input "ساعة نسائى ممتازة وكوالتى عالية" at bounding box center [79, 87] width 130 height 10
click at [139, 141] on input "275" at bounding box center [113, 143] width 67 height 10
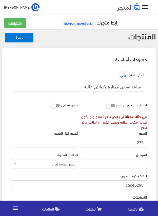
click at [136, 183] on input "code5298" at bounding box center [78, 185] width 135 height 10
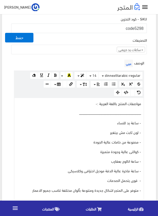
scroll to position [177, 0]
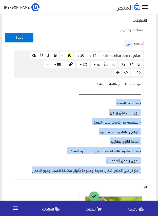
drag, startPoint x: 25, startPoint y: 172, endPoint x: 144, endPoint y: 100, distance: 139.7
click at [144, 100] on div "الوصف عربي × Insert Image Select from files Image URL Insert Image × Insert Lin…" at bounding box center [78, 108] width 137 height 141
copy div "- ساعة يد للنساء - لون ثابت مش بيتغير - مصنوعة من خامات عالية الجودة - كوالتى ع…"
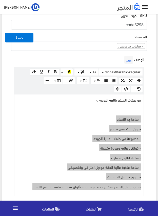
scroll to position [152, 0]
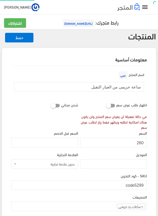
scroll to position [101, 0]
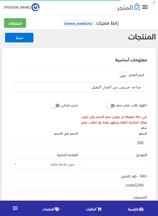
click at [134, 88] on input "ساعة حريمى من العيار التقيل" at bounding box center [79, 87] width 130 height 10
click at [138, 143] on input "260" at bounding box center [113, 143] width 67 height 10
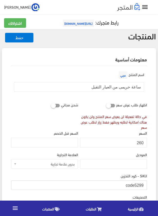
click at [138, 184] on input "code5299" at bounding box center [78, 185] width 135 height 10
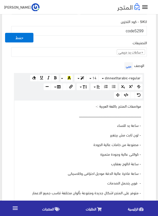
scroll to position [177, 0]
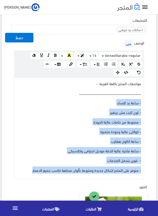
drag, startPoint x: 26, startPoint y: 170, endPoint x: 146, endPoint y: 101, distance: 138.3
click at [146, 101] on div "الوصف عربي × Insert Image Select from files Image URL Insert Image × Insert Lin…" at bounding box center [78, 108] width 137 height 141
copy div "- ساعة يد للنساء - لون ثابت مش بيتغير - مصنوعة من خامات عالية الجودة - كوالتى ع…"
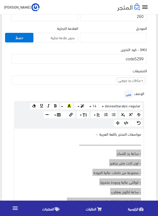
scroll to position [152, 0]
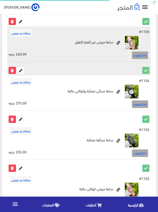
scroll to position [337, 0]
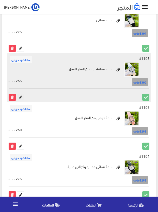
click at [22, 97] on icon at bounding box center [20, 97] width 7 height 7
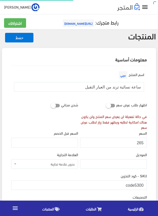
scroll to position [101, 0]
click at [125, 86] on input "ساعة نسائية ترند من العيار التقيل" at bounding box center [79, 87] width 130 height 10
click at [140, 144] on input "265" at bounding box center [113, 143] width 67 height 10
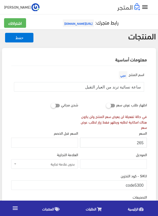
click at [140, 144] on input "265" at bounding box center [113, 143] width 67 height 10
click at [131, 184] on input "code5300" at bounding box center [78, 185] width 135 height 10
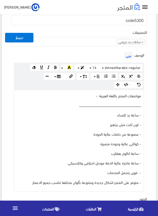
scroll to position [202, 0]
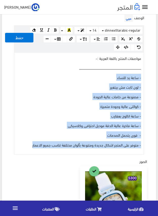
drag, startPoint x: 26, startPoint y: 147, endPoint x: 143, endPoint y: 79, distance: 135.0
click at [143, 79] on div "مواصفات المنتج باللغة العربية :- ــــــــــــــــــــــــــــــــــــــــــــــ…" at bounding box center [78, 103] width 129 height 101
copy div "- ساعة يد للنساء - لون ثابت مش بيتغير - مصنوعة من خامات عالية الجودة - كوالتى ع…"
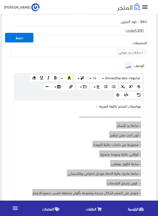
scroll to position [152, 0]
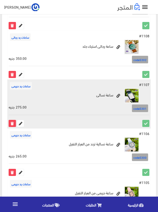
scroll to position [261, 0]
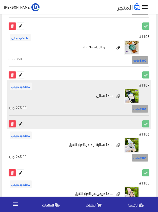
click at [19, 123] on icon at bounding box center [20, 124] width 7 height 7
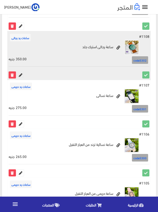
click at [20, 75] on icon at bounding box center [20, 75] width 7 height 7
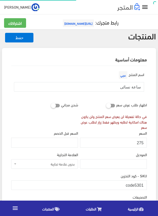
scroll to position [100, 0]
click at [134, 86] on input "ساعة نسائى" at bounding box center [79, 87] width 130 height 10
click at [142, 142] on input "275" at bounding box center [113, 143] width 67 height 10
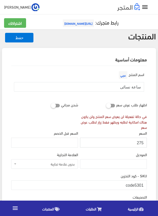
click at [142, 142] on input "275" at bounding box center [113, 143] width 67 height 10
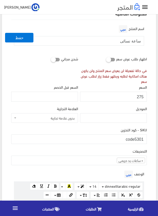
scroll to position [51, 0]
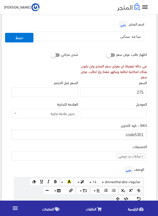
click at [135, 134] on input "code5301" at bounding box center [78, 135] width 135 height 10
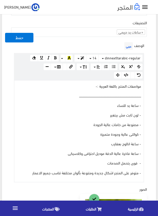
scroll to position [202, 0]
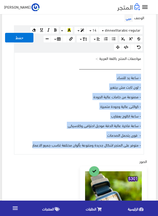
drag, startPoint x: 33, startPoint y: 143, endPoint x: 145, endPoint y: 77, distance: 130.1
click at [145, 77] on div "الوصف عربي × Insert Image Select from files Image URL Insert Image × Insert Lin…" at bounding box center [78, 83] width 137 height 141
copy div "- ساعة يد للنساء - لون ثابت مش بيتغير - مصنوعة من خامات عالية الجودة - كوالتى ع…"
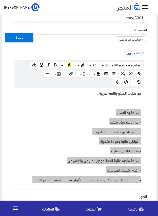
scroll to position [152, 0]
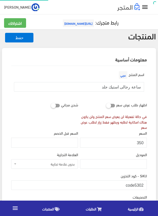
scroll to position [95, 0]
click at [128, 86] on input "ساعة رجالى استيك جلد" at bounding box center [79, 87] width 130 height 10
click at [141, 141] on input "350" at bounding box center [113, 143] width 67 height 10
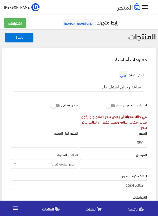
click at [141, 141] on input "350" at bounding box center [113, 143] width 67 height 10
click at [137, 184] on input "code5302" at bounding box center [78, 185] width 135 height 10
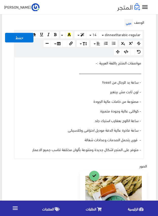
scroll to position [202, 0]
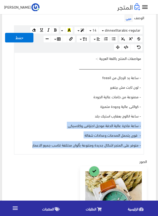
drag, startPoint x: 27, startPoint y: 146, endPoint x: 86, endPoint y: 102, distance: 73.1
click at [81, 106] on div "مواصفات المنتج باللغة العربية :- ــــــــــــــــــــــــــــــــــــــــــــــ…" at bounding box center [78, 103] width 129 height 101
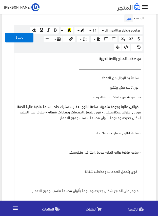
click at [125, 83] on div "مواصفات المنتج باللغة العربية :- ــــــــــــــــــــــــــــــــــــــــــــــ…" at bounding box center [78, 131] width 129 height 156
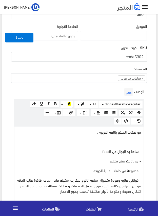
scroll to position [126, 0]
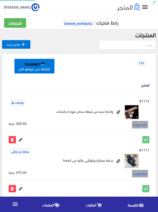
scroll to position [261, 0]
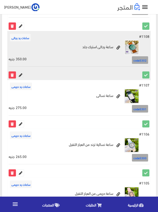
click at [19, 72] on icon at bounding box center [20, 75] width 7 height 7
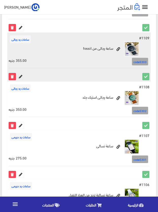
click at [22, 75] on icon at bounding box center [20, 76] width 7 height 7
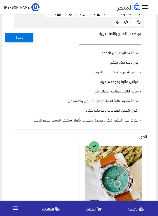
scroll to position [227, 0]
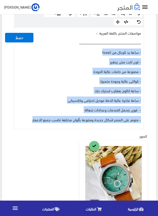
drag, startPoint x: 26, startPoint y: 119, endPoint x: 148, endPoint y: 52, distance: 138.9
click at [148, 52] on div "اسم المنتج عربي ساعة رجالى استيك جلد اظهار طلب عرض سعر في حالة تفعيلة لن يعرض س…" at bounding box center [79, 95] width 144 height 512
copy div "- ساعة يد للرجال من fossil - لون ثابت مش بيتغير - مصنوعة من خامات عالية الجودة …"
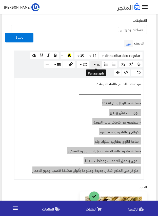
scroll to position [152, 0]
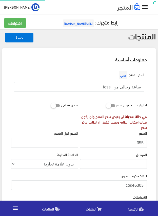
scroll to position [94, 0]
click at [126, 86] on input "ساعة رجالى من fossil" at bounding box center [79, 87] width 130 height 10
click at [142, 142] on input "355" at bounding box center [113, 143] width 67 height 10
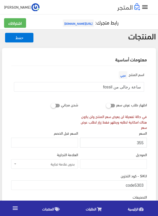
click at [142, 142] on input "355" at bounding box center [113, 143] width 67 height 10
click at [132, 185] on input "code5303" at bounding box center [78, 185] width 135 height 10
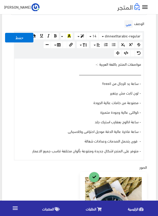
scroll to position [202, 0]
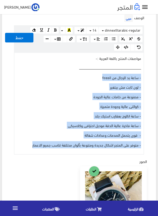
drag, startPoint x: 29, startPoint y: 144, endPoint x: 151, endPoint y: 77, distance: 139.4
click at [151, 77] on div "معلومات أساسية اسم المنتج عربي ساعة رجالى من fossil اظهار طلب عرض سعر في حالة ت…" at bounding box center [79, 114] width 154 height 536
copy div "- ساعة يد للرجال من fossil - لون ثابت مش بيتغير - مصنوعة من خامات عالية الجودة …"
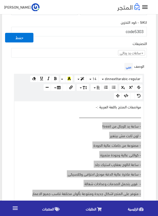
scroll to position [152, 0]
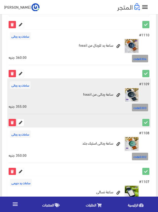
scroll to position [160, 0]
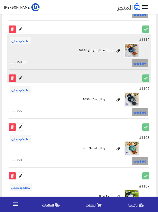
click at [21, 80] on icon at bounding box center [20, 78] width 7 height 7
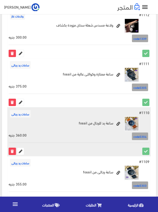
scroll to position [84, 0]
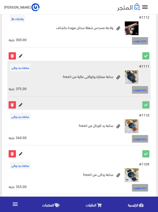
click at [21, 106] on icon at bounding box center [20, 105] width 7 height 7
click at [10, 104] on icon at bounding box center [12, 105] width 7 height 7
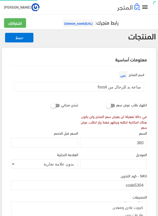
scroll to position [80, 0]
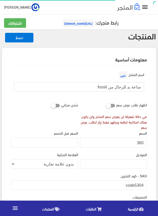
click at [119, 85] on input "ساعة يد للرجال من fossil" at bounding box center [79, 87] width 130 height 10
click at [140, 141] on input "360" at bounding box center [113, 143] width 67 height 10
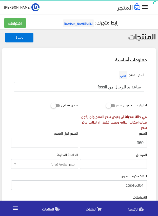
click at [133, 186] on input "code5304" at bounding box center [78, 185] width 135 height 10
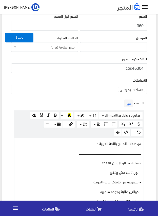
scroll to position [202, 0]
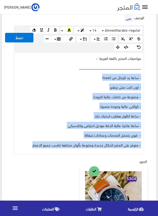
drag, startPoint x: 22, startPoint y: 147, endPoint x: 143, endPoint y: 76, distance: 139.8
click at [143, 76] on div "مواصفات المنتج باللغة العربية :- ــــــــــــــــــــــــــــــــــــــــــــــ…" at bounding box center [78, 103] width 129 height 101
copy div "- ساعة يد للرجال من fossil - لون ثابت مش بيتغير - مصنوعة من خامات عالية الجودة …"
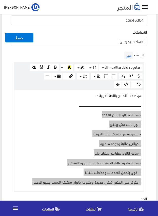
scroll to position [152, 0]
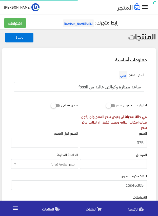
scroll to position [94, 0]
click at [132, 86] on input "ساعة ممتازة وكوالتى عالية من fossil" at bounding box center [79, 87] width 130 height 10
click at [141, 143] on input "375" at bounding box center [113, 143] width 67 height 10
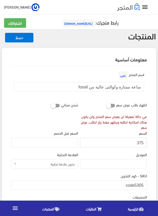
click at [141, 143] on input "375" at bounding box center [113, 143] width 67 height 10
click at [136, 183] on input "code5305" at bounding box center [78, 185] width 135 height 10
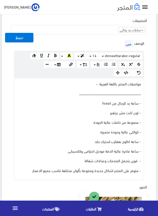
scroll to position [177, 0]
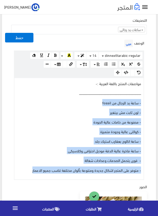
drag, startPoint x: 27, startPoint y: 168, endPoint x: 142, endPoint y: 97, distance: 135.5
click at [142, 97] on div "مواصفات المنتج باللغة العربية :- ــــــــــــــــــــــــــــــــــــــــــــــ…" at bounding box center [78, 128] width 129 height 101
copy div "- ساعة يد للرجال من fossil - لون ثابت مش بيتغير - مصنوعة من خامات عالية الجودة …"
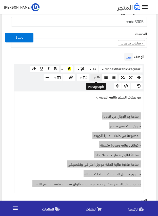
scroll to position [152, 0]
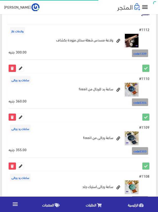
scroll to position [101, 0]
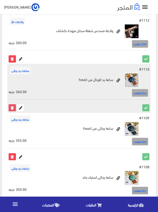
click at [12, 110] on icon at bounding box center [12, 108] width 7 height 7
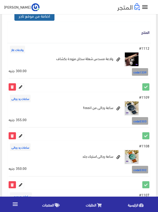
scroll to position [76, 0]
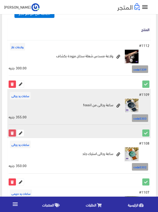
click at [12, 132] on icon at bounding box center [12, 133] width 7 height 7
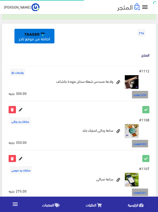
scroll to position [51, 0]
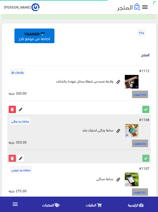
click at [12, 158] on icon at bounding box center [12, 158] width 7 height 7
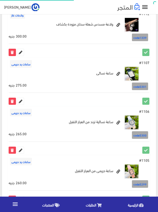
scroll to position [126, 0]
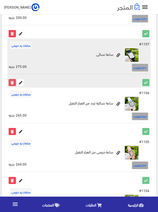
click at [13, 84] on icon at bounding box center [12, 82] width 7 height 7
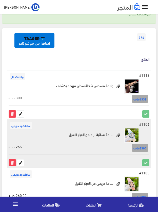
scroll to position [51, 0]
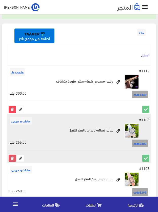
click at [10, 158] on icon at bounding box center [12, 158] width 7 height 7
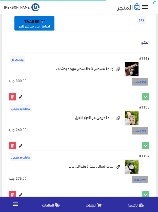
scroll to position [76, 0]
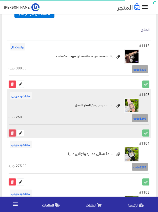
click at [10, 131] on icon at bounding box center [12, 133] width 7 height 7
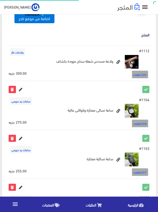
scroll to position [76, 0]
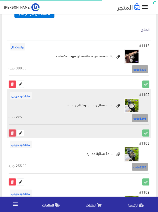
click at [13, 132] on icon at bounding box center [12, 133] width 7 height 7
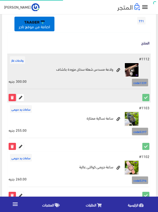
scroll to position [101, 0]
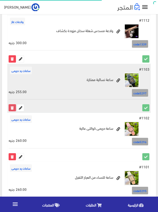
click at [10, 106] on icon at bounding box center [12, 108] width 7 height 7
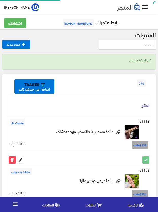
scroll to position [76, 0]
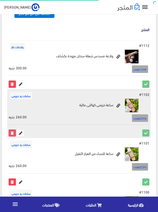
click at [10, 133] on icon at bounding box center [12, 133] width 7 height 7
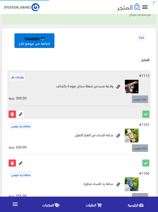
scroll to position [76, 0]
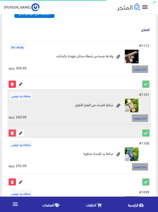
click at [12, 132] on icon at bounding box center [12, 133] width 7 height 7
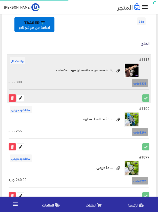
scroll to position [76, 0]
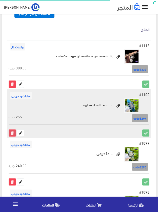
click at [13, 133] on icon at bounding box center [12, 133] width 7 height 7
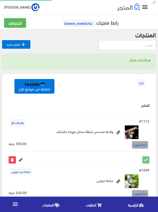
scroll to position [51, 0]
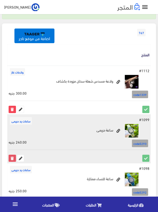
click at [10, 159] on icon at bounding box center [12, 158] width 7 height 7
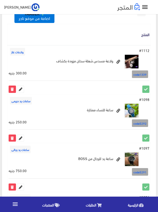
scroll to position [76, 0]
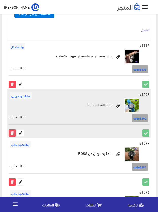
click at [13, 134] on icon at bounding box center [12, 133] width 7 height 7
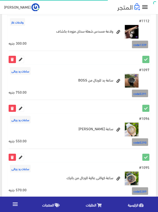
scroll to position [101, 0]
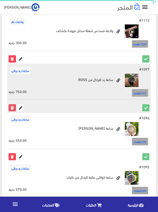
click at [12, 105] on icon at bounding box center [12, 108] width 7 height 7
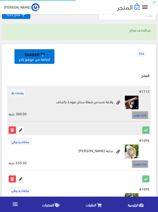
scroll to position [76, 0]
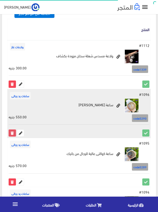
click at [11, 134] on icon at bounding box center [12, 133] width 7 height 7
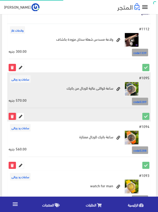
scroll to position [101, 0]
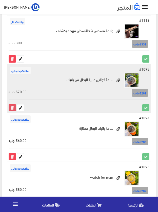
click at [10, 108] on icon at bounding box center [12, 108] width 7 height 7
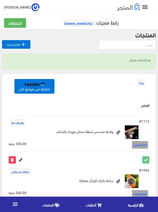
scroll to position [51, 0]
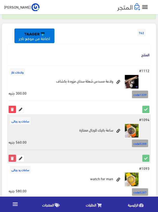
click at [9, 157] on icon at bounding box center [12, 158] width 7 height 7
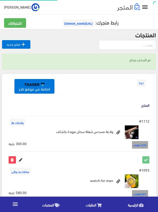
scroll to position [76, 0]
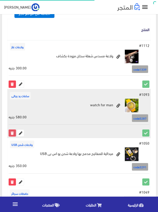
click at [12, 134] on icon at bounding box center [12, 133] width 7 height 7
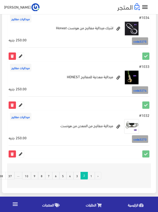
scroll to position [938, 0]
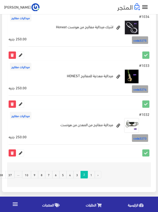
click at [91, 175] on link "1" at bounding box center [90, 175] width 7 height 8
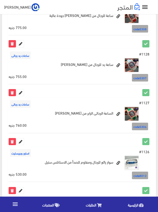
scroll to position [218, 0]
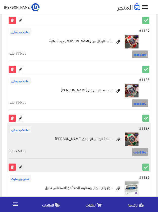
click at [19, 166] on icon at bounding box center [20, 167] width 7 height 7
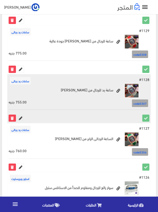
click at [19, 116] on icon at bounding box center [20, 118] width 7 height 7
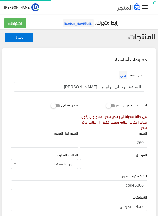
scroll to position [94, 0]
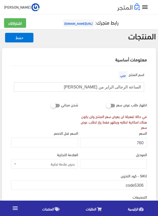
click at [125, 86] on input "الساعة الرجالى الرابر من ريتشارد ميل" at bounding box center [79, 87] width 130 height 10
click at [125, 86] on input "الساعة الرجالى الرابر من [PERSON_NAME]" at bounding box center [79, 87] width 130 height 10
click at [125, 86] on input "الساعة الرجالى الرابر من ريتشارد ميل" at bounding box center [79, 87] width 130 height 10
click at [140, 142] on input "760" at bounding box center [113, 143] width 67 height 10
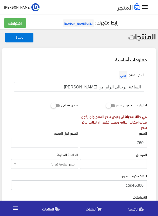
click at [133, 184] on input "code5306" at bounding box center [78, 185] width 135 height 10
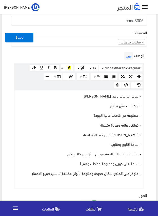
scroll to position [177, 0]
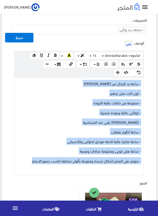
drag, startPoint x: 29, startPoint y: 161, endPoint x: 143, endPoint y: 84, distance: 138.0
click at [143, 84] on div "- ساعة يد للرجال من ريتشارد ميل RICHARD MILLE - لون ثابت مش بيتغير - مصنوعة من …" at bounding box center [78, 127] width 129 height 98
copy div "- ساعة يد للرجال من ريتشارد ميل RICHARD MILLE - لون ثابت مش بيتغير - مصنوعة من …"
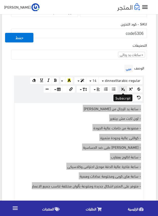
scroll to position [152, 0]
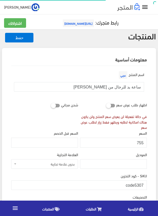
scroll to position [95, 0]
click at [110, 88] on input "ساعة يد للرجال من [PERSON_NAME]" at bounding box center [79, 87] width 130 height 10
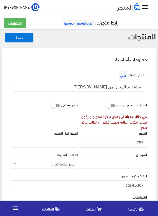
click at [142, 143] on input "755" at bounding box center [113, 143] width 67 height 10
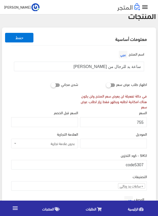
scroll to position [51, 0]
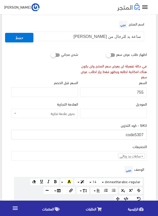
click at [131, 134] on input "code5307" at bounding box center [78, 135] width 135 height 10
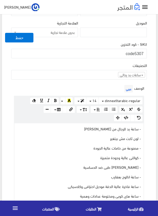
scroll to position [152, 0]
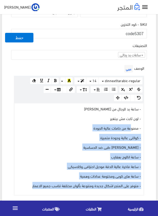
drag, startPoint x: 29, startPoint y: 187, endPoint x: 133, endPoint y: 125, distance: 121.2
click at [130, 128] on div "- ساعة يد للرجال من [PERSON_NAME] [PERSON_NAME] - لون ثابت مش بيتغير - مصنوعة م…" at bounding box center [78, 149] width 129 height 92
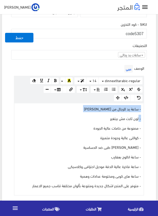
drag, startPoint x: 140, startPoint y: 119, endPoint x: 150, endPoint y: 109, distance: 13.9
click at [150, 109] on div "اسم المنتج عربي ساعة يد للرجال من ريتشارد ميل اظهار طلب عرض سعر في حالة تفعيلة …" at bounding box center [79, 160] width 144 height 492
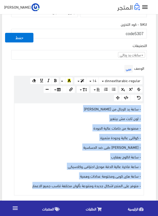
drag, startPoint x: 31, startPoint y: 185, endPoint x: 164, endPoint y: 108, distance: 153.3
copy div "- ساعة يد للرجال من [PERSON_NAME] [PERSON_NAME] - لون ثابت مش بيتغير - مصنوعة م…"
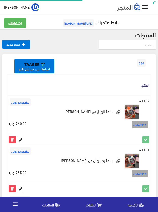
scroll to position [218, 0]
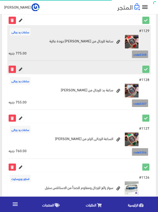
click at [21, 69] on icon at bounding box center [20, 69] width 7 height 7
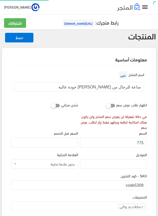
scroll to position [95, 0]
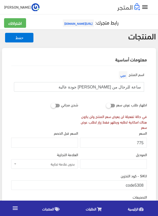
click at [136, 86] on input "ساعة للرجال من [PERSON_NAME] جودة عالية" at bounding box center [79, 87] width 130 height 10
click at [139, 143] on input "775" at bounding box center [113, 143] width 67 height 10
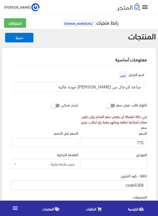
click at [139, 186] on input "code5308" at bounding box center [78, 185] width 135 height 10
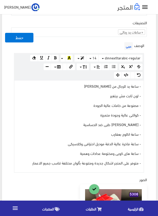
scroll to position [177, 0]
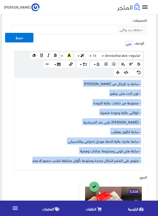
drag, startPoint x: 29, startPoint y: 160, endPoint x: 144, endPoint y: 81, distance: 139.6
click at [144, 81] on div "الوصف عربي <p style="font-size: 14.6873px;">- ساعة يد للرجال من [PERSON_NAME]</…" at bounding box center [78, 104] width 137 height 132
copy div "- ساعة يد للرجال من [PERSON_NAME] [PERSON_NAME] - لون ثابت مش بيتغير - مصنوعة م…"
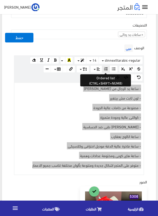
scroll to position [152, 0]
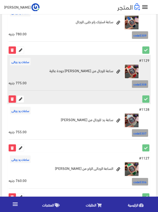
scroll to position [142, 0]
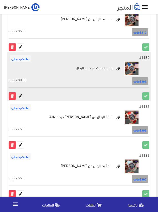
click at [20, 94] on icon at bounding box center [20, 96] width 7 height 7
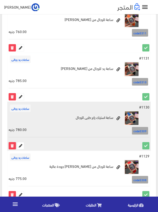
scroll to position [91, 0]
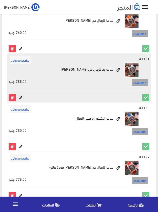
click at [20, 96] on icon at bounding box center [20, 97] width 7 height 7
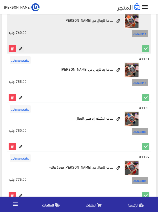
click at [20, 49] on icon at bounding box center [20, 48] width 7 height 7
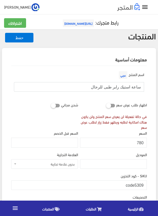
click at [116, 85] on input "ساعة استيك رابر طبى للرجال" at bounding box center [79, 87] width 130 height 10
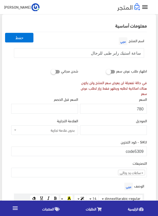
scroll to position [51, 0]
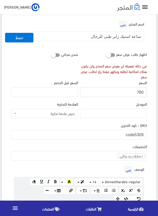
click at [142, 91] on input "780" at bounding box center [113, 92] width 67 height 10
click at [131, 134] on input "code5309" at bounding box center [78, 135] width 135 height 10
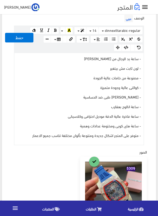
scroll to position [202, 0]
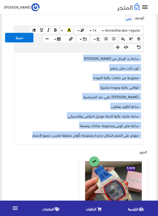
drag, startPoint x: 29, startPoint y: 134, endPoint x: 149, endPoint y: 59, distance: 141.3
click at [149, 59] on div "اسم المنتج عربي ساعة استيك رابر طبى للرجال اظهار طلب عرض سعر في حالة تفعيلة لن …" at bounding box center [79, 110] width 144 height 492
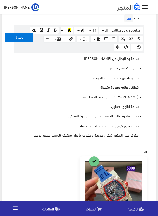
click at [149, 59] on div "اسم المنتج عربي ساعة استيك رابر طبى للرجال اظهار طلب عرض سعر في حالة تفعيلة لن …" at bounding box center [79, 110] width 144 height 492
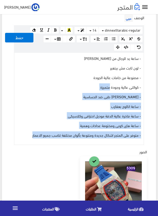
drag, startPoint x: 24, startPoint y: 135, endPoint x: 123, endPoint y: 71, distance: 117.8
click at [116, 79] on div "- ساعة يد للرجال من ريتشارد ميل RICHARD MILLE - لون ثابت مش بيتغير - مصنوعة من …" at bounding box center [78, 99] width 129 height 92
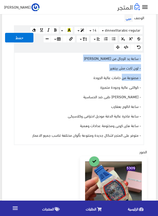
drag, startPoint x: 123, startPoint y: 71, endPoint x: 153, endPoint y: 53, distance: 35.4
click at [153, 53] on div "معلومات أساسية اسم المنتج عربي ساعة استيك رابر طبى للرجال اظهار طلب عرض سعر في …" at bounding box center [79, 103] width 154 height 515
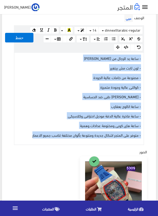
drag, startPoint x: 26, startPoint y: 135, endPoint x: 143, endPoint y: 57, distance: 141.2
click at [143, 57] on div "www.google.com 100% 50% 25% - ساعة يد للرجال من ريتشارد ميل RICHARD MILLE - لون…" at bounding box center [79, 98] width 130 height 93
copy div "- ساعة يد للرجال من ريتشارد ميل RICHARD MILLE - لون ثابت مش بيتغير - مصنوعة من …"
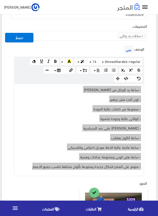
scroll to position [126, 0]
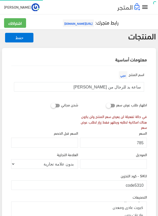
scroll to position [94, 0]
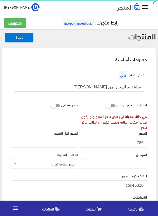
click at [123, 87] on input "ساعة يد للرجال من [PERSON_NAME]" at bounding box center [79, 87] width 130 height 10
click at [139, 141] on input "785" at bounding box center [113, 143] width 67 height 10
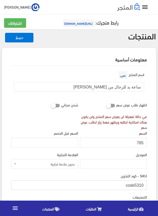
click at [132, 184] on input "code5310" at bounding box center [78, 185] width 135 height 10
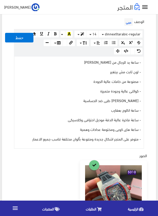
scroll to position [202, 0]
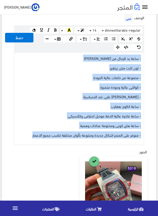
drag, startPoint x: 25, startPoint y: 135, endPoint x: 144, endPoint y: 58, distance: 142.2
click at [144, 58] on div "الوصف عربي <p style="font-size: 14.6873px;">- ساعة يد للرجال من ريتشارد ميل RIC…" at bounding box center [78, 79] width 137 height 132
copy div "- ساعة يد للرجال من [PERSON_NAME] [PERSON_NAME] - لون ثابت مش بيتغير - مصنوعة م…"
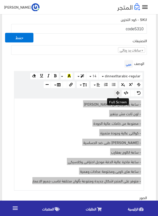
scroll to position [152, 0]
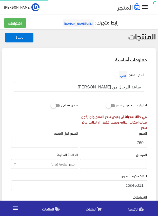
scroll to position [94, 0]
click at [129, 84] on input "ساعة للرجال من [PERSON_NAME]" at bounding box center [79, 87] width 130 height 10
click at [139, 143] on input "760" at bounding box center [113, 143] width 67 height 10
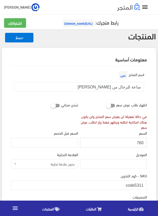
click at [139, 143] on input "760" at bounding box center [113, 143] width 67 height 10
click at [140, 184] on input "code5311" at bounding box center [78, 185] width 135 height 10
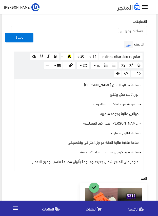
scroll to position [177, 0]
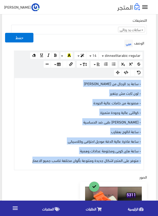
drag, startPoint x: 30, startPoint y: 160, endPoint x: 143, endPoint y: 83, distance: 136.8
click at [143, 83] on div "www.google.com 100% 50% 25% - ساعة يد للرجال من ريتشارد ميل RICHARD MILLE - لون…" at bounding box center [79, 124] width 130 height 93
copy div "- ساعة يد للرجال من ريتشارد ميل RICHARD MILLE - لون ثابت مش بيتغير - مصنوعة من …"
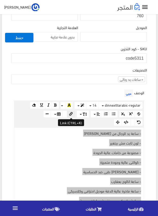
scroll to position [126, 0]
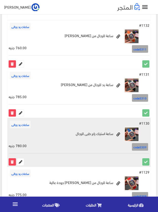
scroll to position [25, 0]
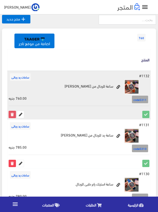
click at [12, 115] on icon at bounding box center [12, 114] width 7 height 7
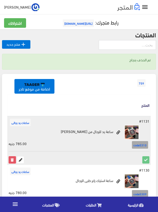
click at [14, 160] on icon at bounding box center [12, 160] width 7 height 7
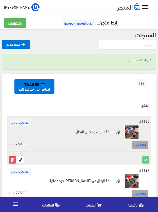
click at [10, 158] on icon at bounding box center [12, 160] width 7 height 7
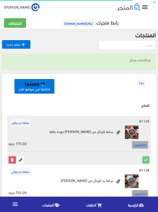
click at [11, 161] on icon at bounding box center [12, 160] width 7 height 7
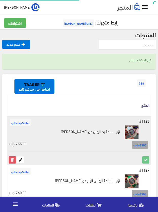
click at [10, 161] on icon at bounding box center [12, 160] width 7 height 7
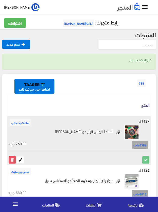
click at [13, 157] on icon at bounding box center [12, 160] width 7 height 7
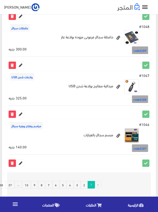
scroll to position [945, 0]
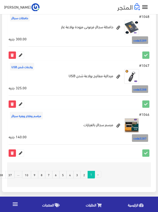
click at [92, 174] on span "1" at bounding box center [90, 174] width 7 height 7
click at [84, 176] on link "2" at bounding box center [83, 175] width 7 height 8
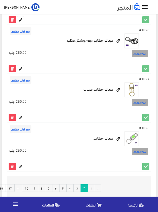
scroll to position [918, 0]
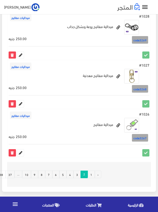
click at [76, 174] on link "3" at bounding box center [76, 175] width 7 height 8
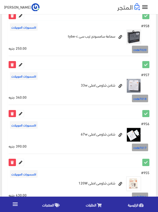
scroll to position [918, 0]
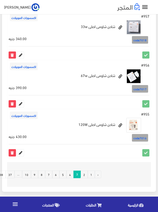
click at [71, 174] on link "4" at bounding box center [69, 175] width 7 height 8
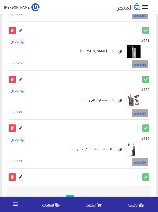
scroll to position [918, 0]
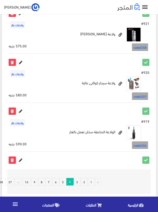
click at [91, 178] on link "1" at bounding box center [90, 182] width 7 height 8
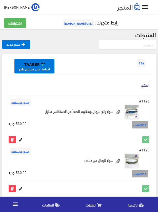
click at [88, 47] on div at bounding box center [79, 47] width 154 height 14
